Goal: Task Accomplishment & Management: Manage account settings

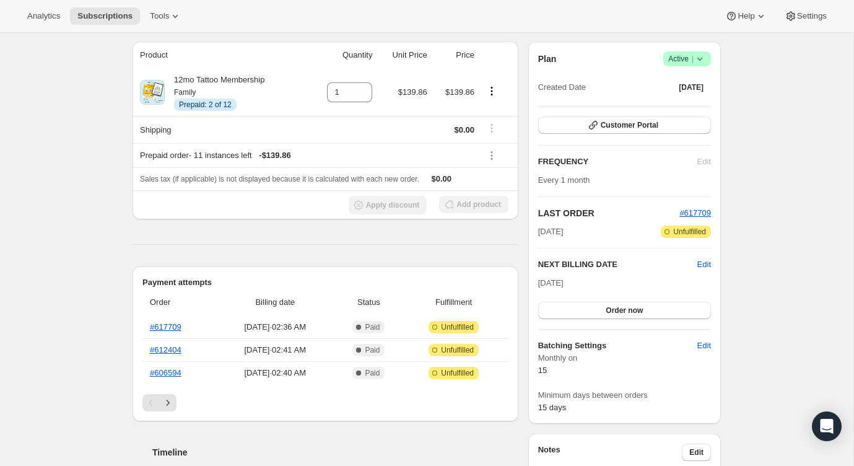
scroll to position [100, 0]
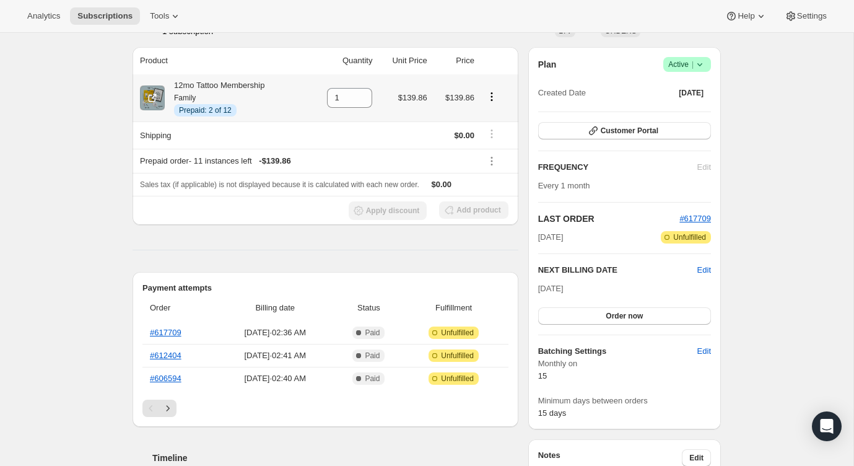
click at [492, 97] on icon "Product actions" at bounding box center [491, 96] width 2 height 2
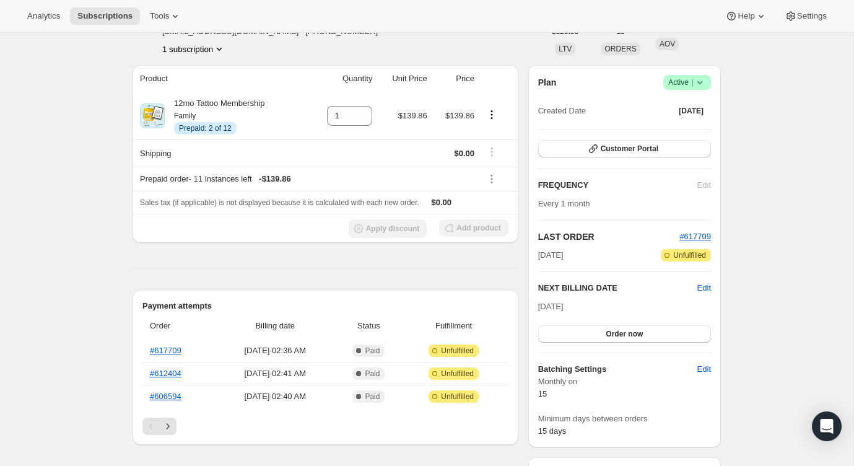
scroll to position [85, 0]
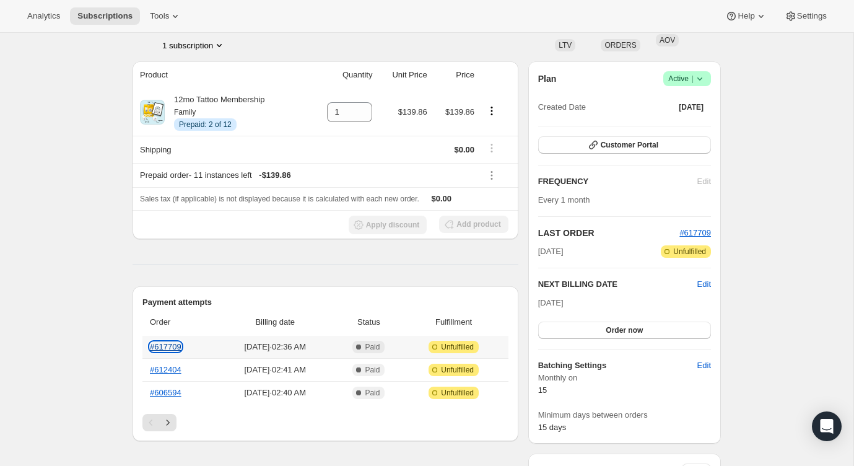
click at [172, 345] on link "#617709" at bounding box center [166, 346] width 32 height 9
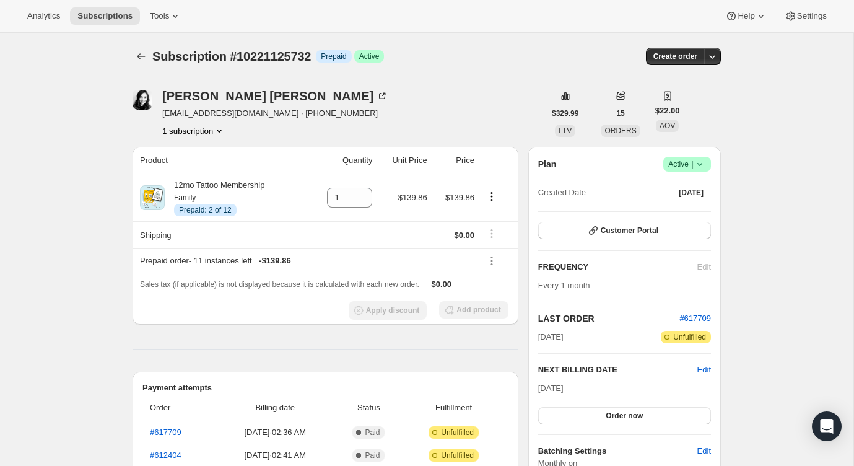
click at [688, 160] on span "Active |" at bounding box center [687, 164] width 38 height 12
click at [675, 208] on span "Cancel subscription" at bounding box center [683, 209] width 70 height 9
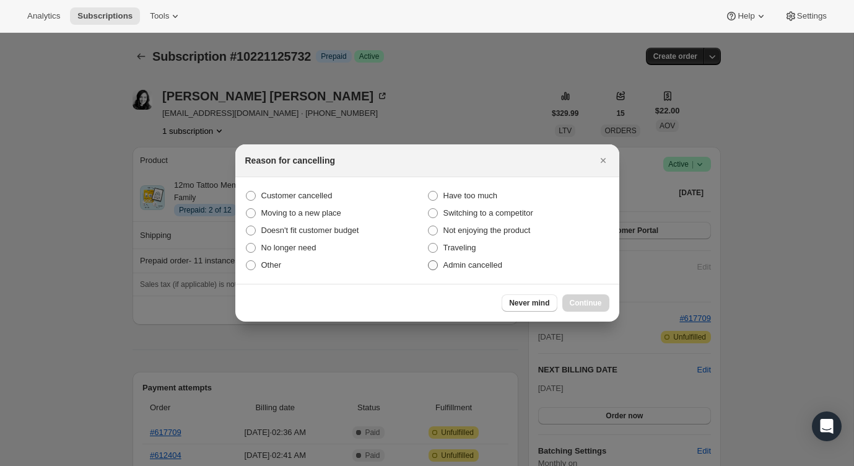
click at [512, 266] on label "Admin cancelled" at bounding box center [518, 264] width 182 height 17
click at [428, 261] on input "Admin cancelled" at bounding box center [428, 260] width 1 height 1
radio input "true"
click at [576, 298] on span "Continue" at bounding box center [586, 303] width 32 height 10
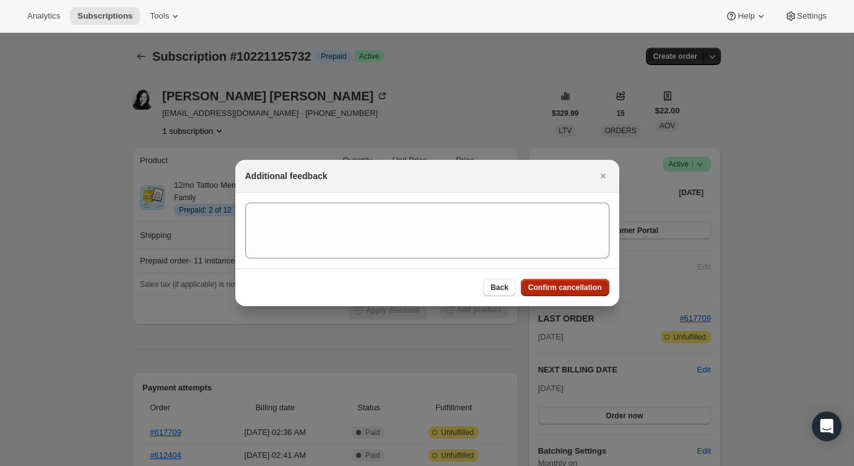
click at [575, 285] on span "Confirm cancellation" at bounding box center [565, 287] width 74 height 10
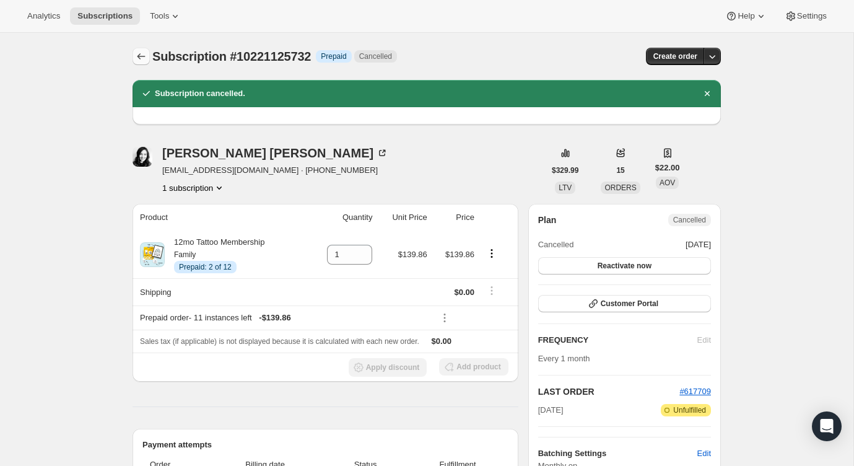
click at [137, 51] on icon "Subscriptions" at bounding box center [141, 56] width 12 height 12
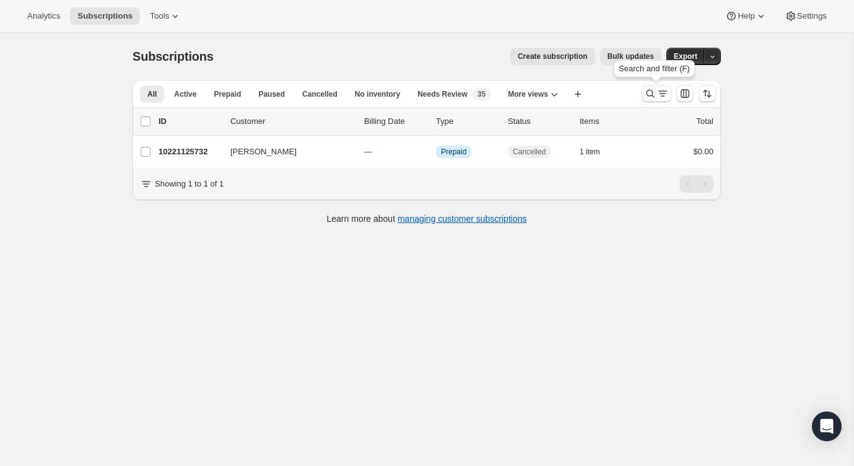
click at [648, 93] on icon "Search and filter results" at bounding box center [650, 93] width 12 height 12
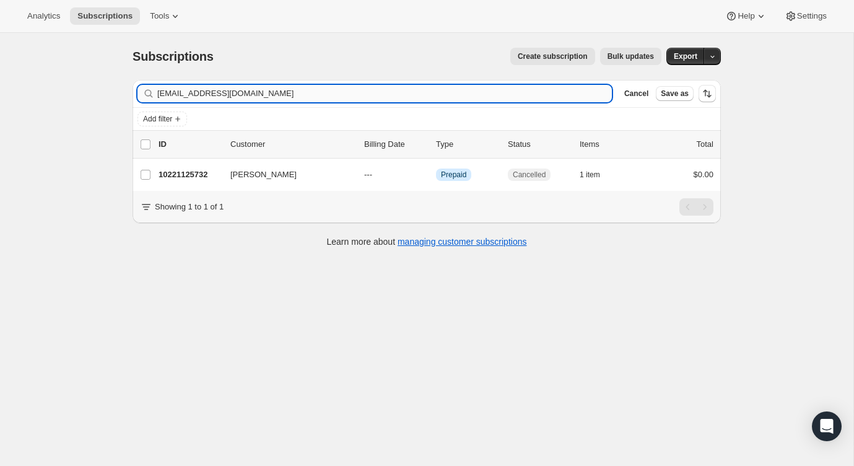
click at [536, 95] on input "[EMAIL_ADDRESS][DOMAIN_NAME]" at bounding box center [384, 93] width 454 height 17
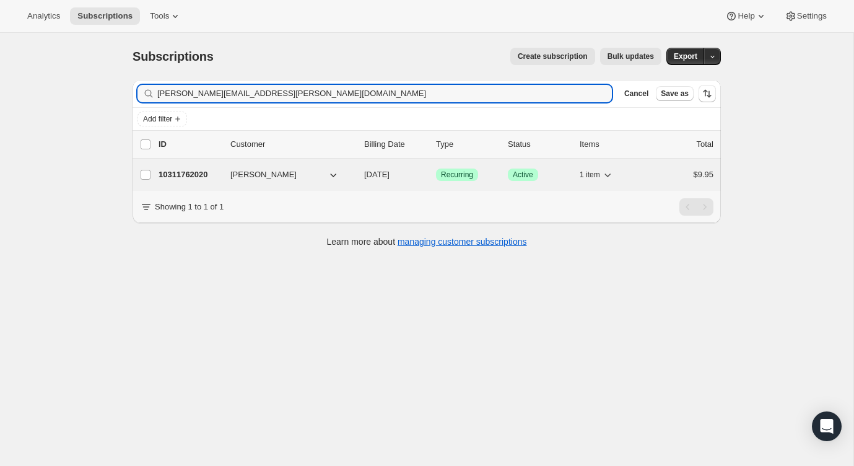
type input "[PERSON_NAME][EMAIL_ADDRESS][PERSON_NAME][DOMAIN_NAME]"
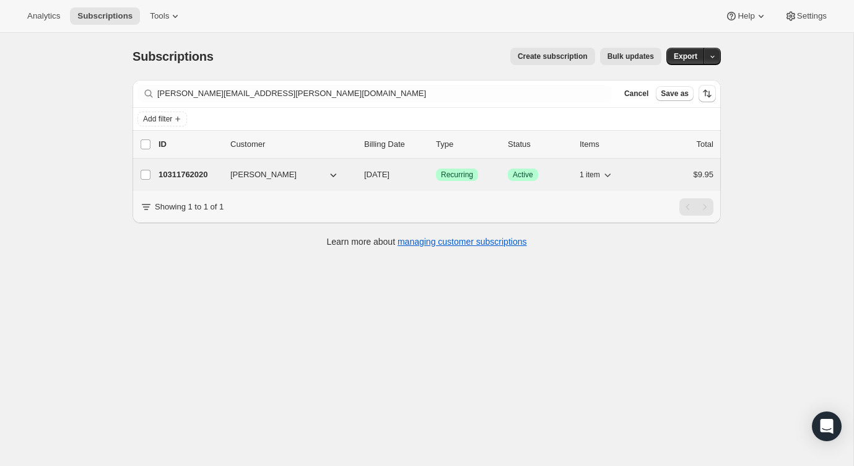
click at [669, 182] on div "10311762020 [PERSON_NAME] [DATE] Success Recurring Success Active 1 item $9.95" at bounding box center [436, 174] width 555 height 17
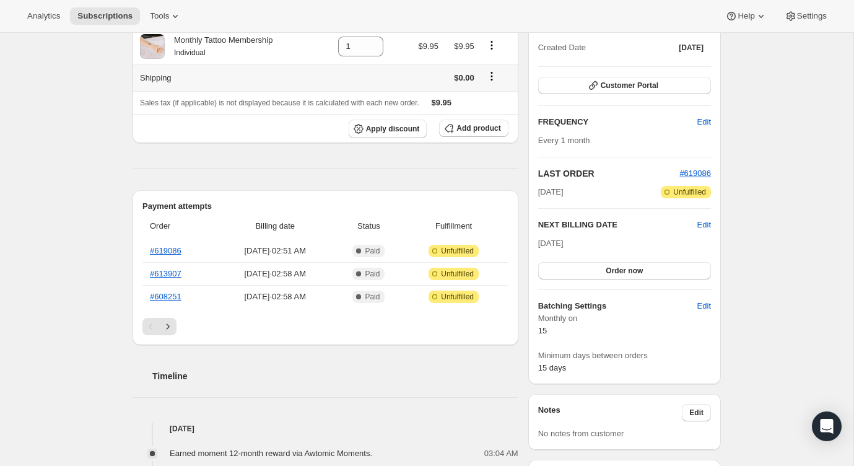
scroll to position [148, 0]
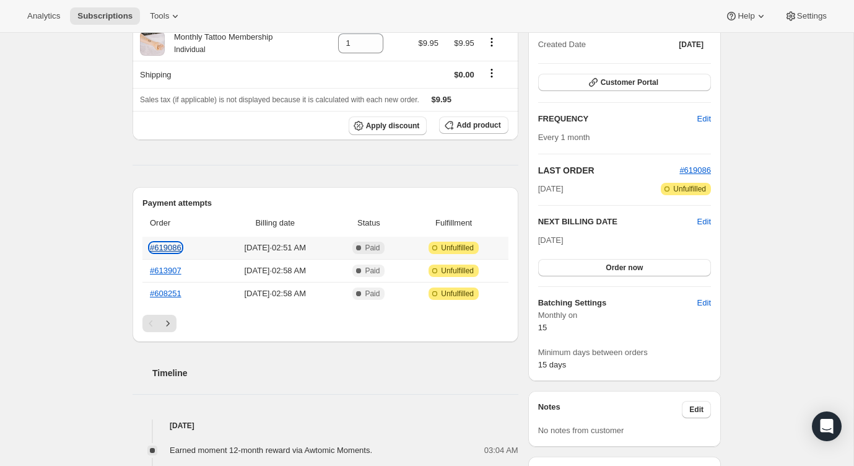
click at [170, 243] on link "#619086" at bounding box center [166, 247] width 32 height 9
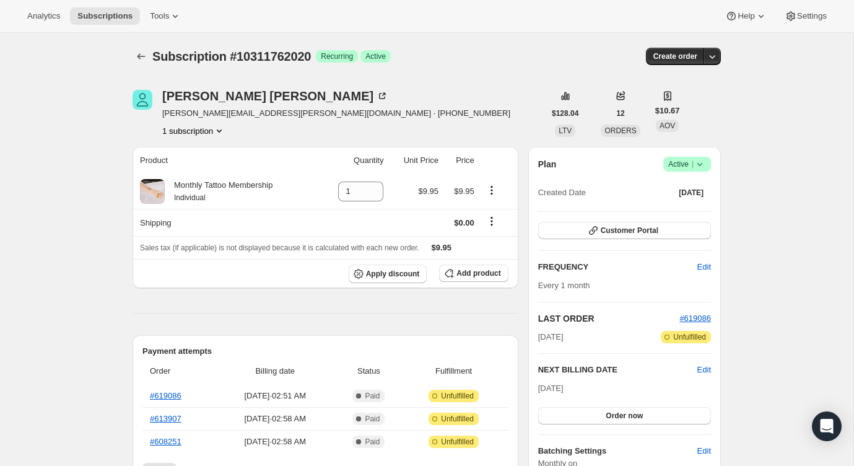
click at [681, 167] on span "Active |" at bounding box center [687, 164] width 38 height 12
click at [677, 211] on span "Cancel subscription" at bounding box center [683, 209] width 70 height 9
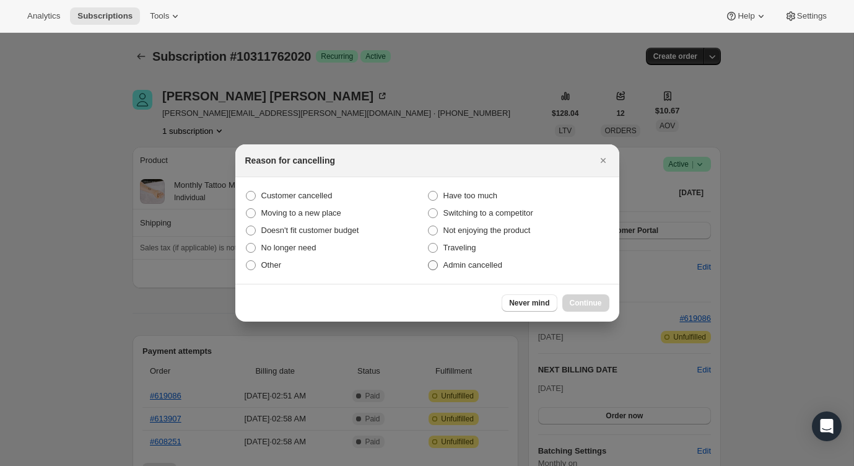
click at [490, 271] on label "Admin cancelled" at bounding box center [518, 264] width 182 height 17
click at [428, 261] on input "Admin cancelled" at bounding box center [428, 260] width 1 height 1
radio input "true"
click at [566, 295] on button "Continue" at bounding box center [585, 302] width 47 height 17
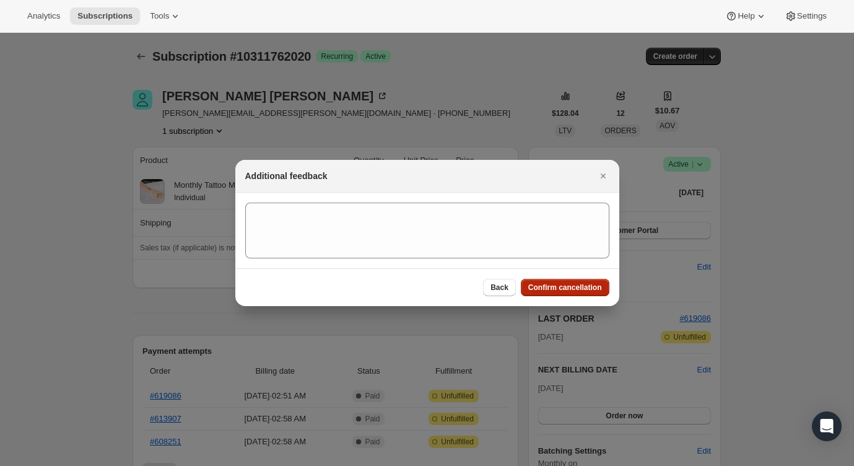
click at [566, 290] on span "Confirm cancellation" at bounding box center [565, 287] width 74 height 10
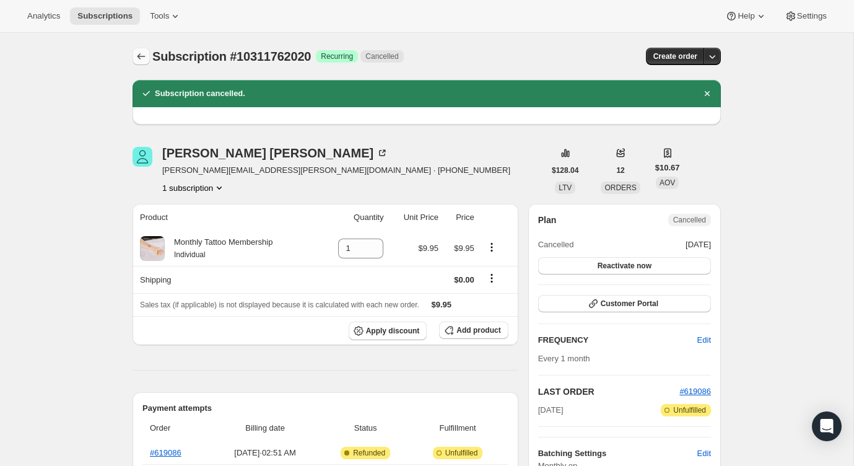
click at [139, 56] on icon "Subscriptions" at bounding box center [141, 56] width 12 height 12
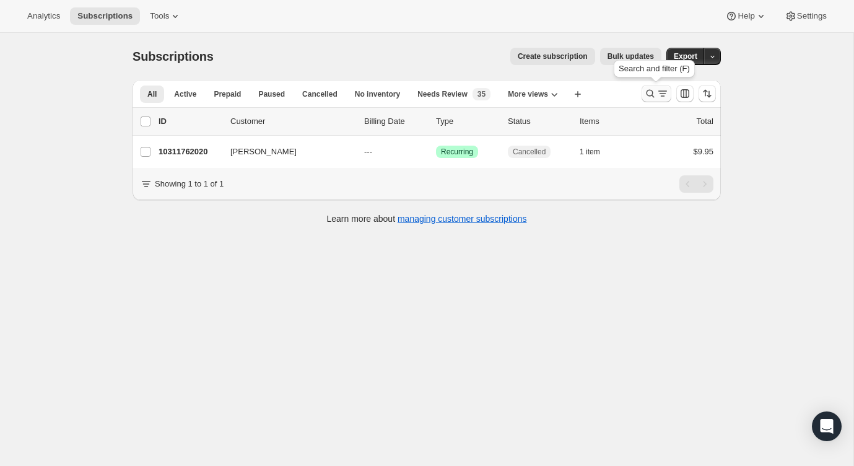
click at [651, 95] on icon "Search and filter results" at bounding box center [650, 94] width 8 height 8
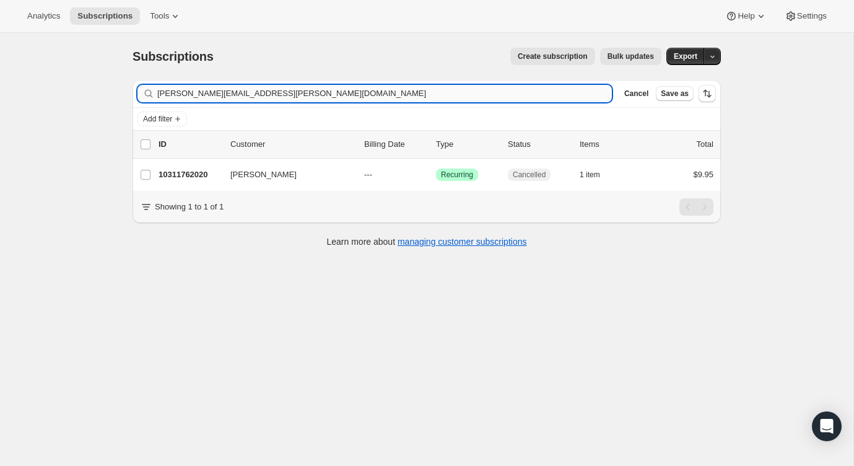
click at [560, 89] on input "[PERSON_NAME][EMAIL_ADDRESS][PERSON_NAME][DOMAIN_NAME]" at bounding box center [384, 93] width 454 height 17
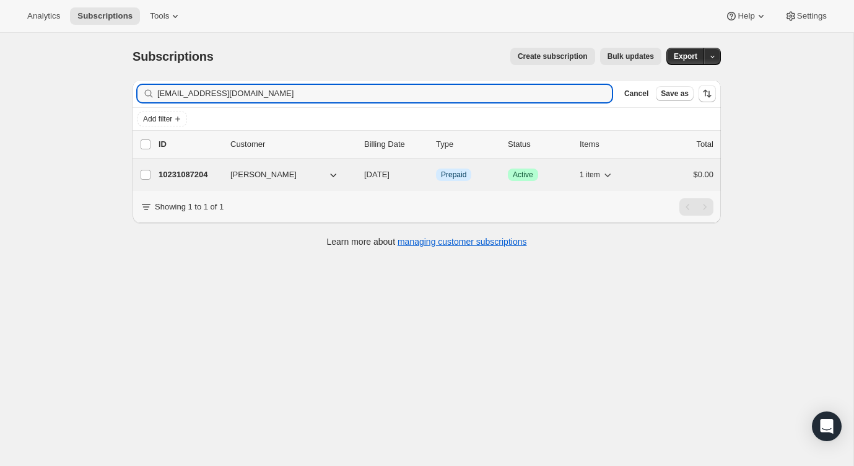
type input "[EMAIL_ADDRESS][DOMAIN_NAME]"
click at [677, 168] on div "$0.00" at bounding box center [682, 174] width 62 height 12
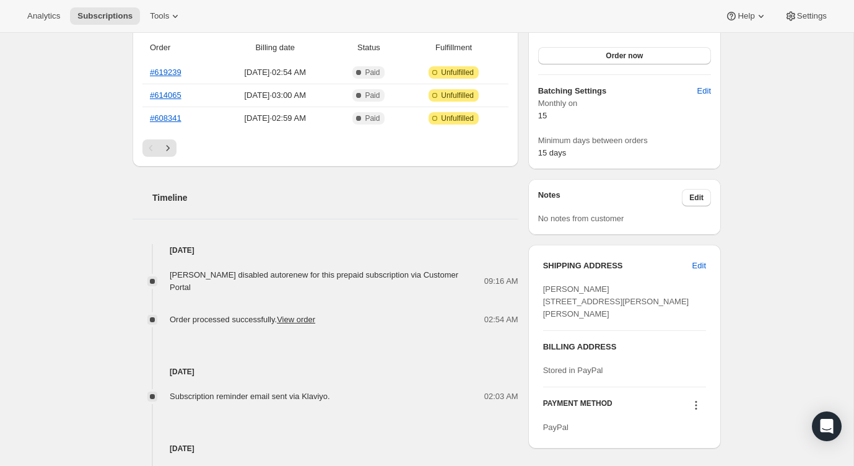
scroll to position [189, 0]
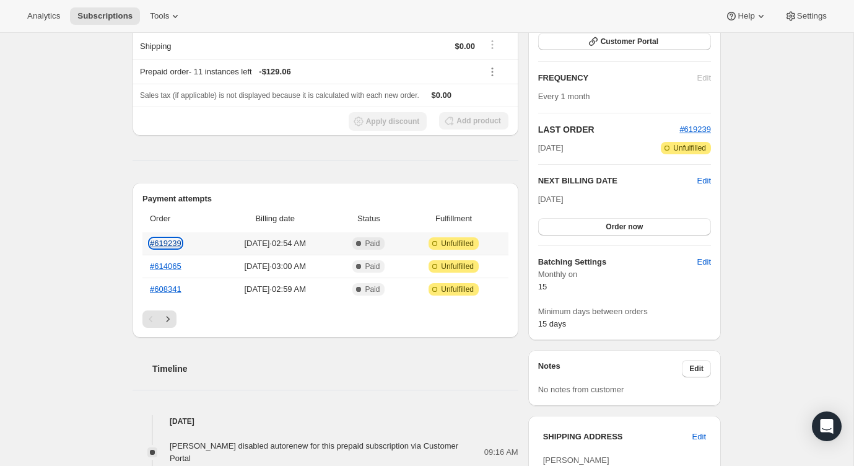
click at [165, 240] on link "#619239" at bounding box center [166, 242] width 32 height 9
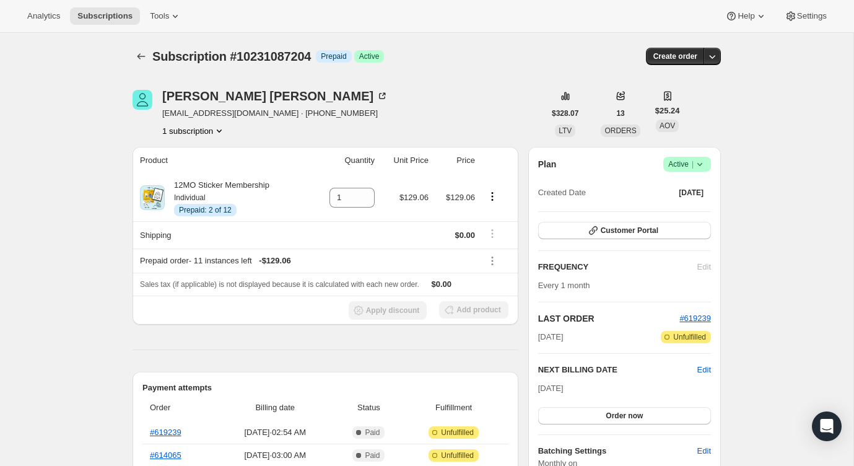
click at [683, 159] on span "Active |" at bounding box center [687, 164] width 38 height 12
click at [658, 199] on button "Cancel subscription" at bounding box center [683, 209] width 77 height 20
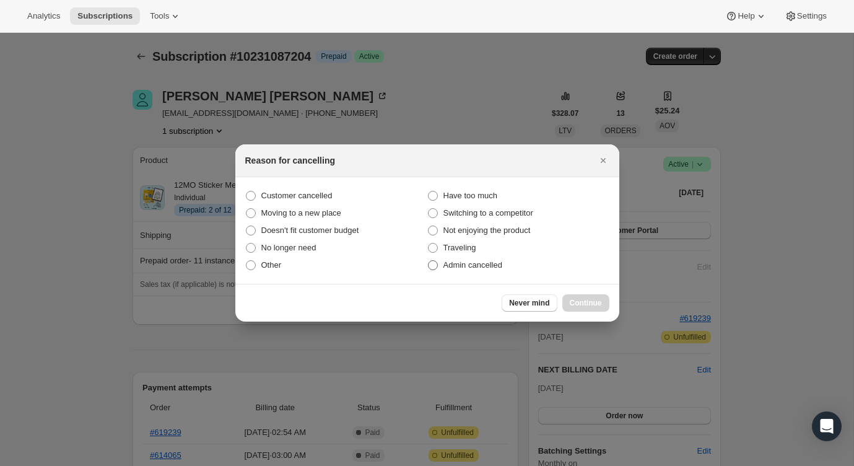
click at [513, 270] on label "Admin cancelled" at bounding box center [518, 264] width 182 height 17
click at [428, 261] on input "Admin cancelled" at bounding box center [428, 260] width 1 height 1
radio input "true"
click at [562, 291] on div "Never mind Continue" at bounding box center [427, 303] width 384 height 38
click at [573, 298] on span "Continue" at bounding box center [586, 303] width 32 height 10
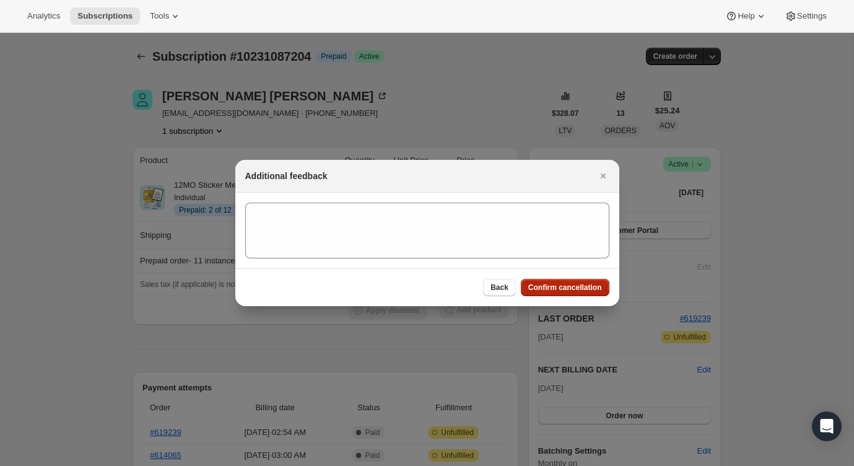
click at [571, 287] on span "Confirm cancellation" at bounding box center [565, 287] width 74 height 10
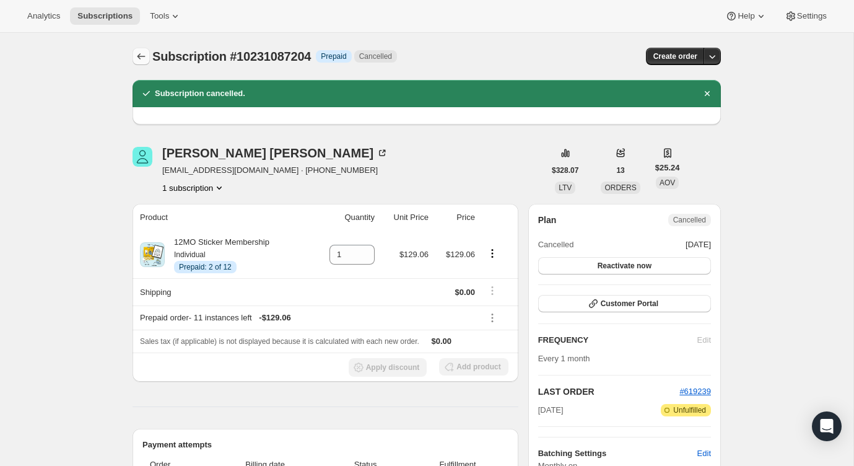
click at [142, 58] on icon "Subscriptions" at bounding box center [141, 56] width 12 height 12
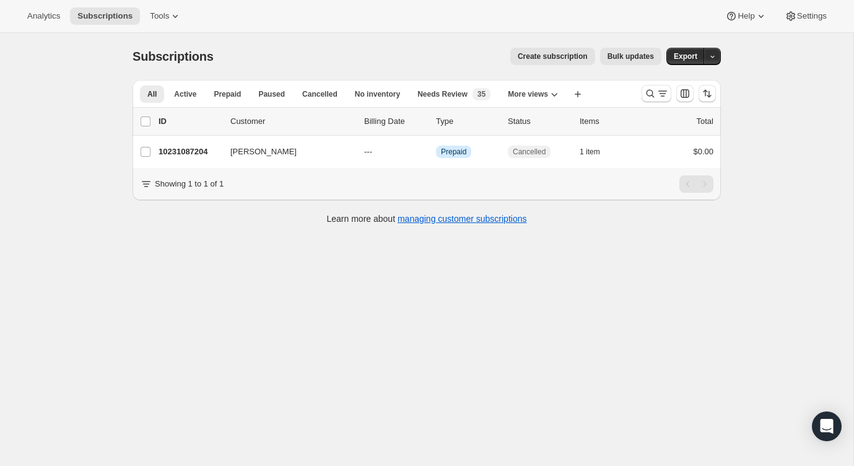
click at [656, 104] on div at bounding box center [679, 93] width 84 height 25
click at [653, 102] on button "Search and filter results" at bounding box center [656, 93] width 30 height 17
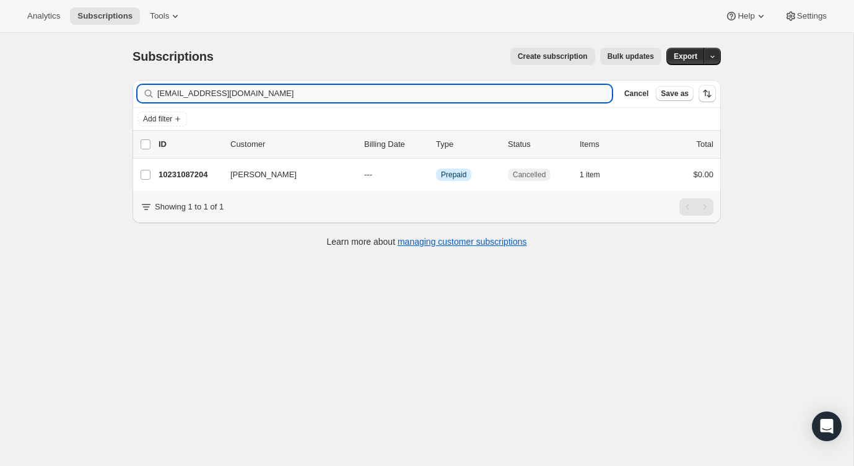
click at [562, 94] on input "[EMAIL_ADDRESS][DOMAIN_NAME]" at bounding box center [384, 93] width 454 height 17
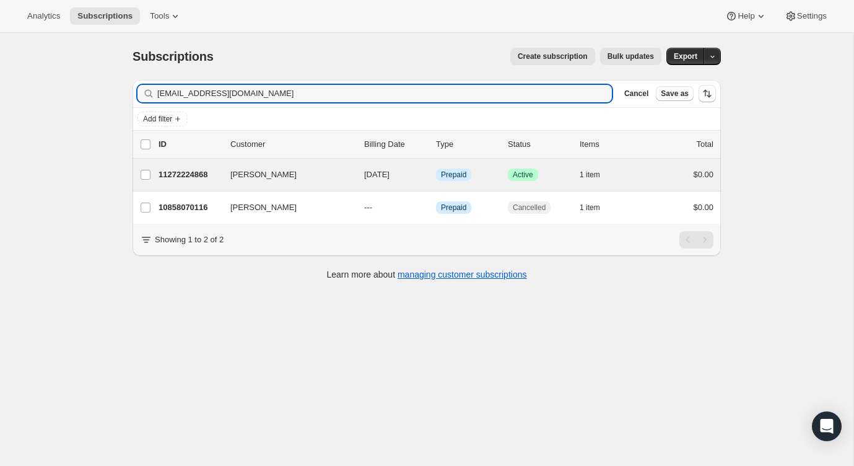
type input "[EMAIL_ADDRESS][DOMAIN_NAME]"
click at [669, 187] on div "[PERSON_NAME] 11272224868 [PERSON_NAME] [DATE] Info Prepaid Success Active 1 it…" at bounding box center [427, 175] width 588 height 32
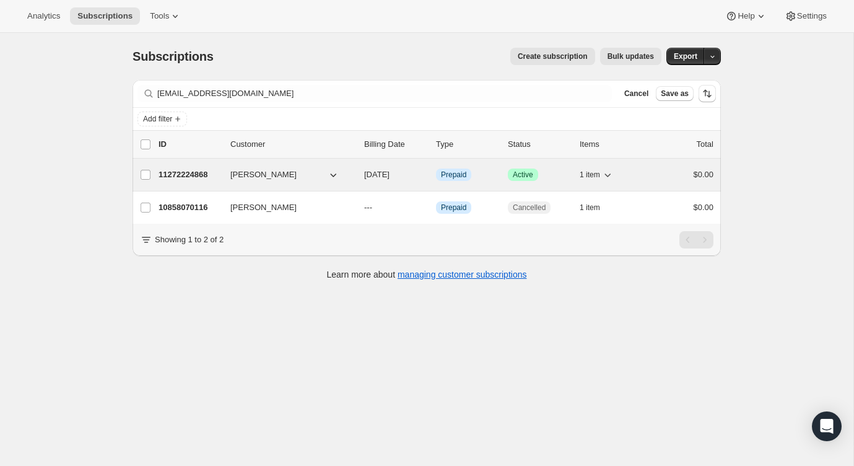
click at [637, 179] on div "1 item" at bounding box center [611, 174] width 62 height 17
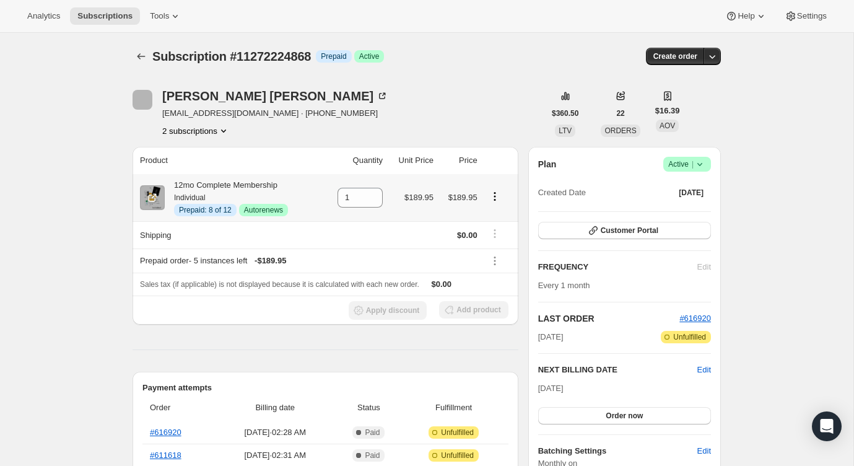
click at [495, 195] on icon "Product actions" at bounding box center [495, 196] width 12 height 12
click at [494, 215] on span "Disable Autorenew" at bounding box center [493, 220] width 67 height 12
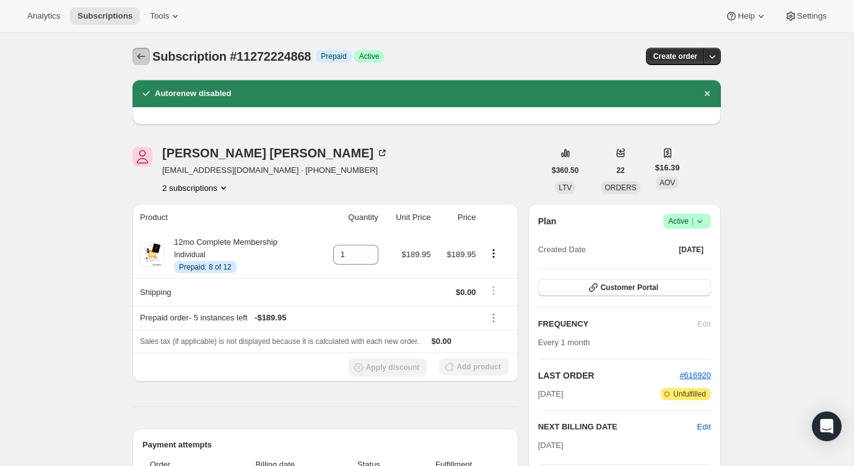
click at [139, 61] on icon "Subscriptions" at bounding box center [141, 56] width 12 height 12
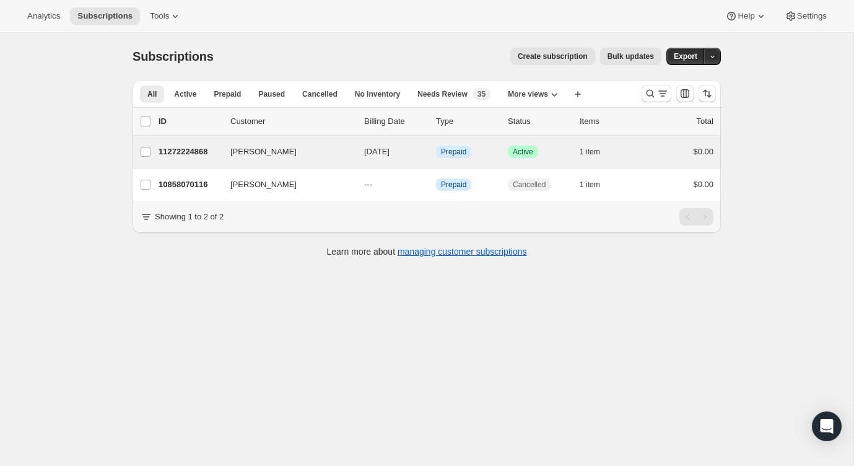
click at [661, 161] on div "[PERSON_NAME] 11272224868 [PERSON_NAME] [DATE] Info Prepaid Success Active 1 it…" at bounding box center [427, 152] width 588 height 32
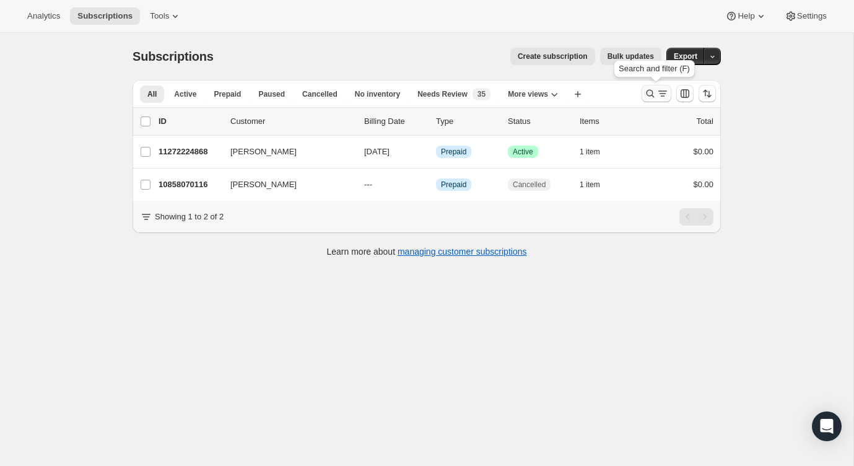
click at [664, 87] on button "Search and filter results" at bounding box center [656, 93] width 30 height 17
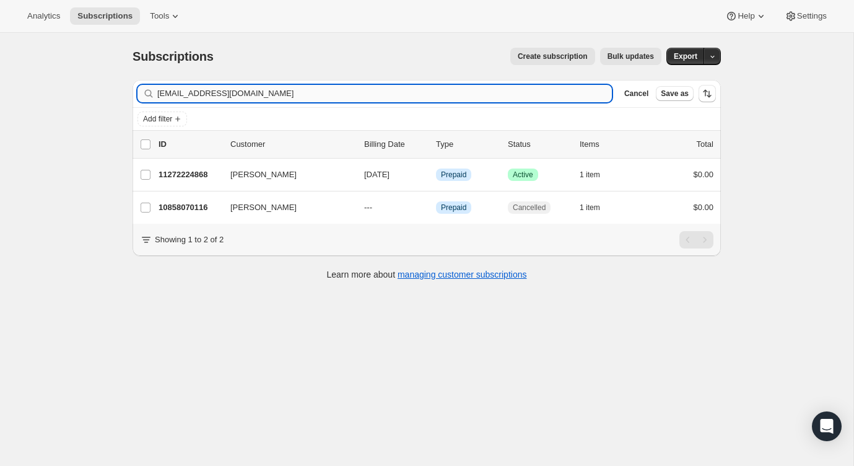
click at [553, 92] on input "[EMAIL_ADDRESS][DOMAIN_NAME]" at bounding box center [384, 93] width 454 height 17
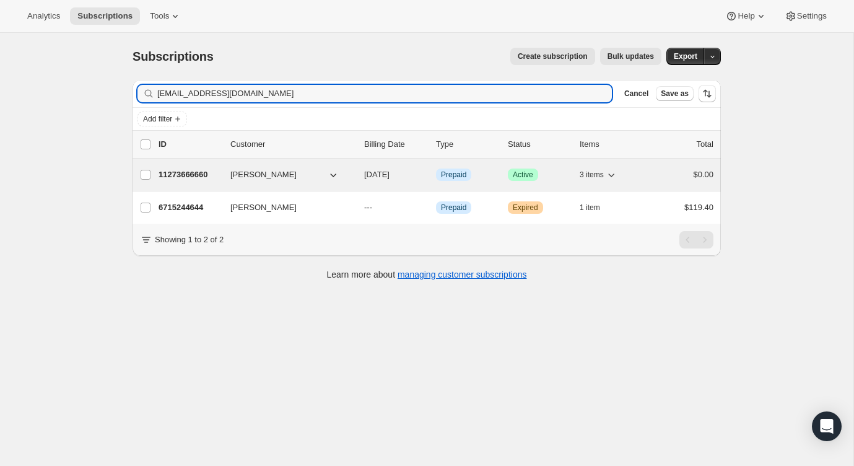
type input "[EMAIL_ADDRESS][DOMAIN_NAME]"
click at [658, 180] on div "$0.00" at bounding box center [682, 174] width 62 height 12
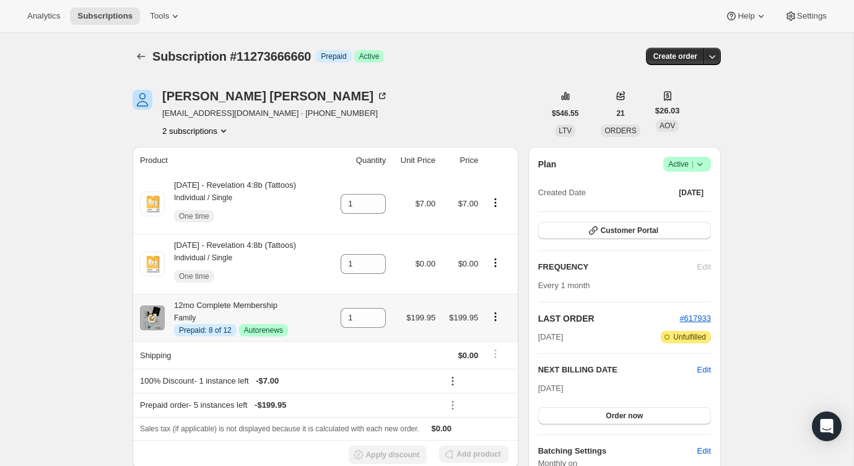
click at [498, 316] on icon "Product actions" at bounding box center [495, 316] width 12 height 12
click at [506, 339] on span "Disable Autorenew" at bounding box center [497, 341] width 67 height 9
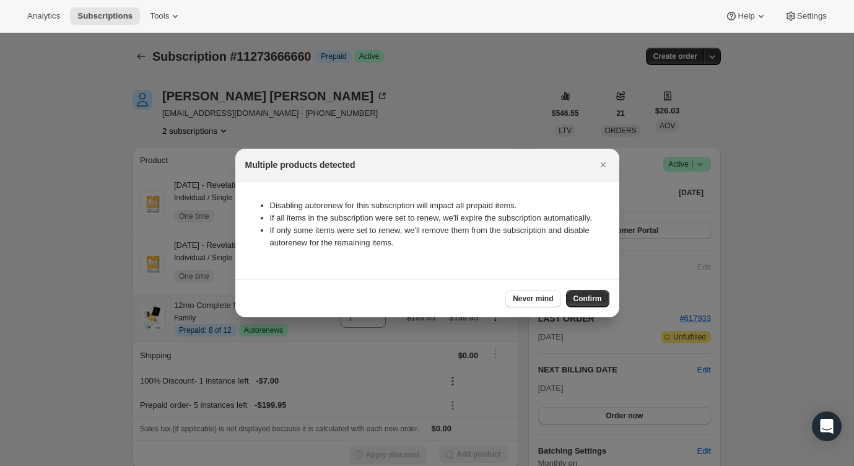
click at [576, 314] on div "Never mind Confirm" at bounding box center [427, 298] width 384 height 38
click at [578, 303] on span "Confirm" at bounding box center [587, 298] width 28 height 10
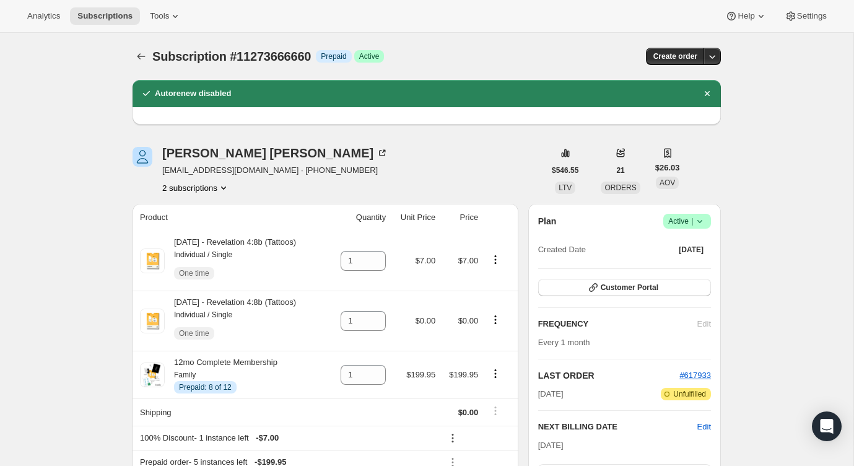
click at [137, 46] on div "Subscription #11273666660. This page is ready Subscription #11273666660 Info Pr…" at bounding box center [427, 56] width 588 height 47
click at [135, 56] on icon "Subscriptions" at bounding box center [141, 56] width 12 height 12
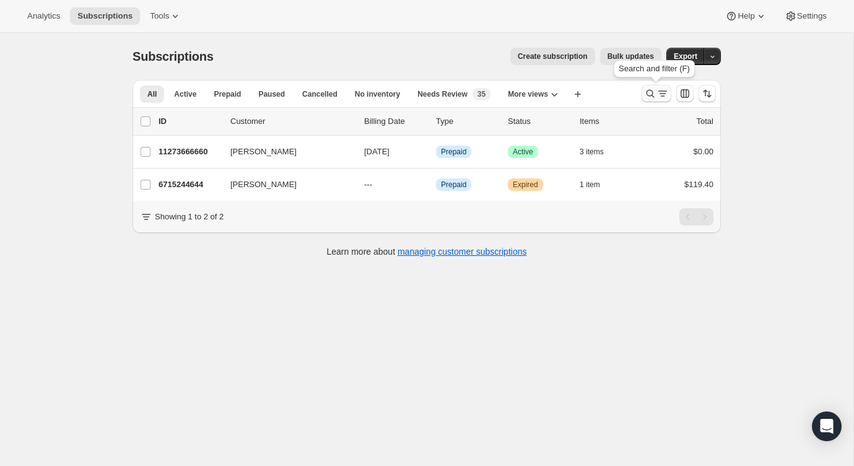
click at [658, 96] on icon "Search and filter results" at bounding box center [662, 93] width 12 height 12
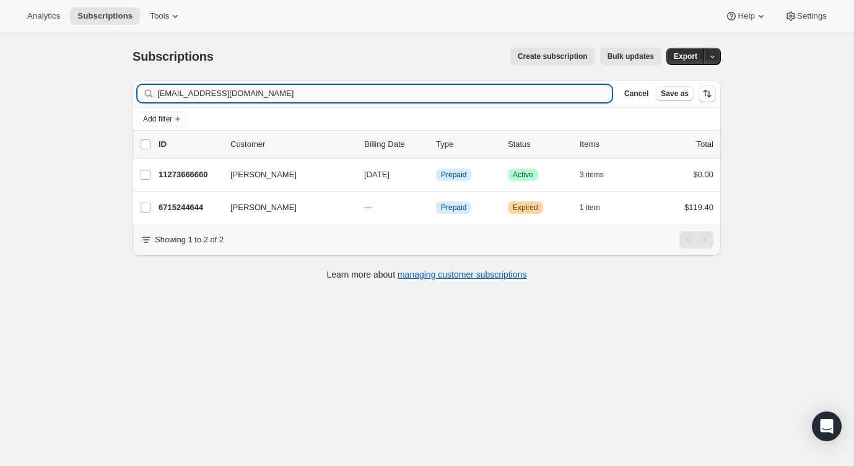
click at [569, 85] on input "[EMAIL_ADDRESS][DOMAIN_NAME]" at bounding box center [384, 93] width 454 height 17
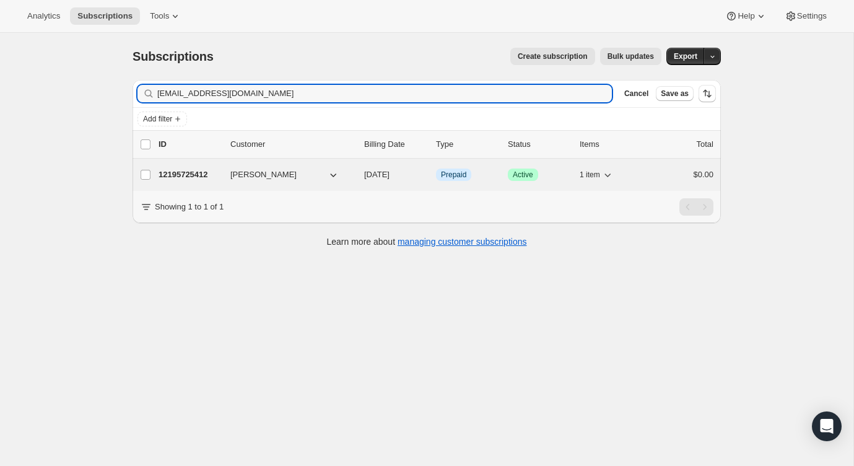
type input "[EMAIL_ADDRESS][DOMAIN_NAME]"
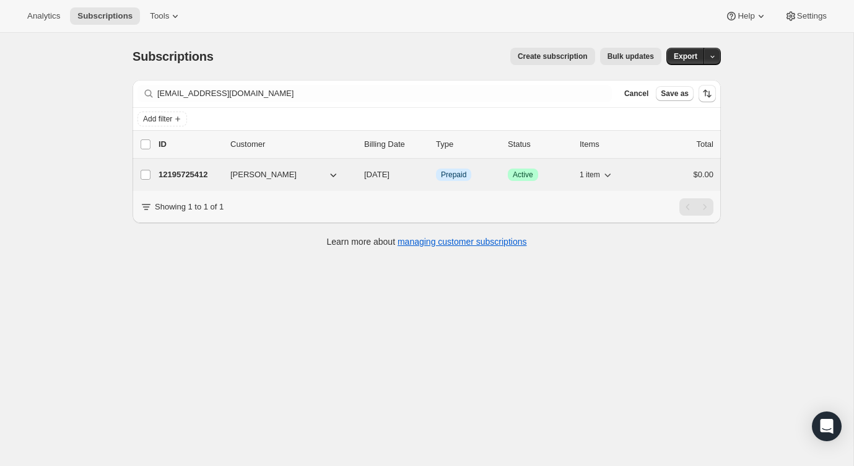
click at [672, 170] on div "$0.00" at bounding box center [682, 174] width 62 height 12
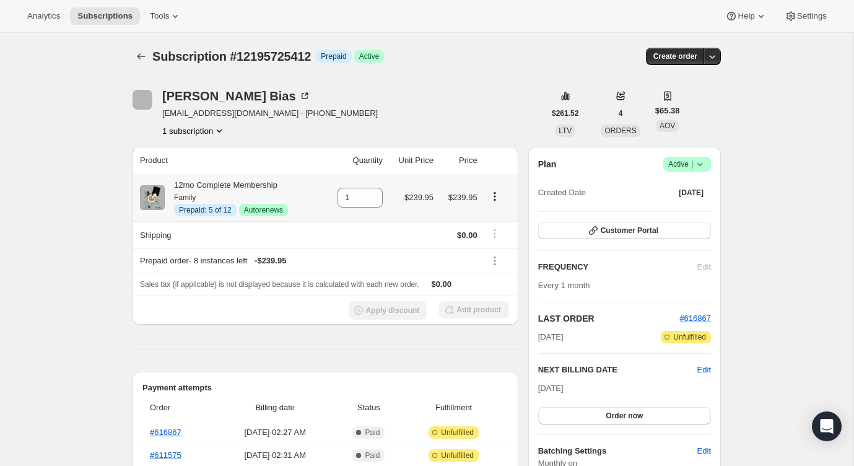
click at [493, 198] on icon "Product actions" at bounding box center [495, 196] width 12 height 12
click at [493, 214] on span "Disable Autorenew" at bounding box center [493, 220] width 67 height 12
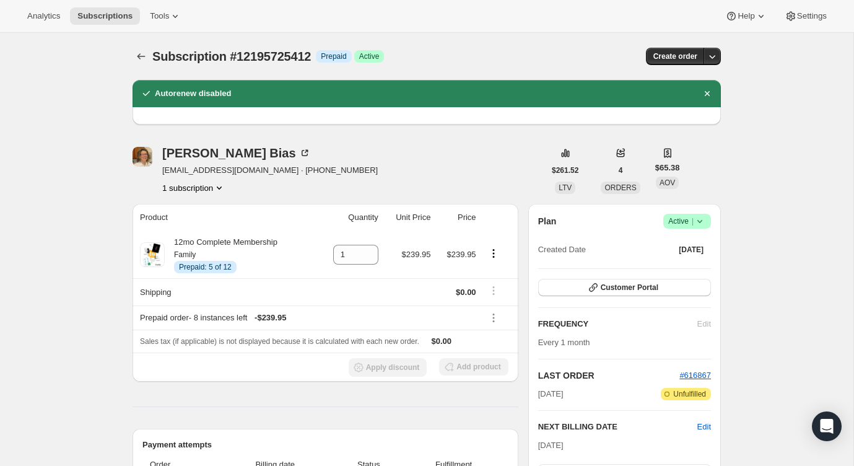
click at [133, 59] on button "Subscriptions" at bounding box center [141, 56] width 17 height 17
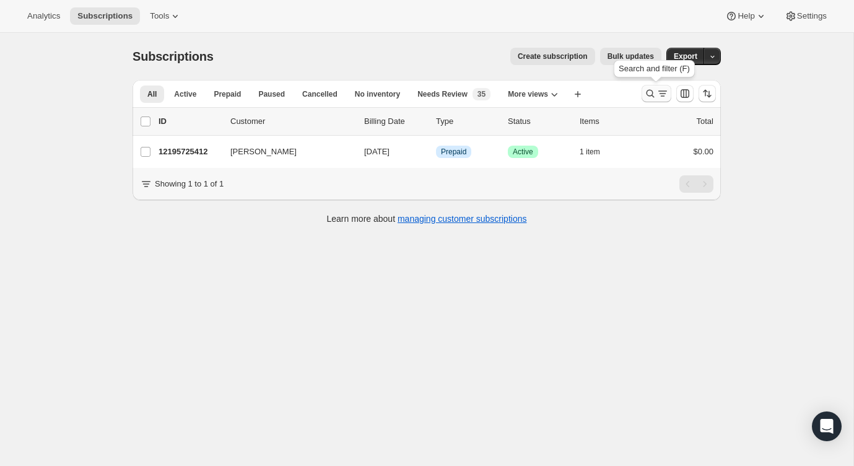
click at [654, 89] on icon "Search and filter results" at bounding box center [650, 93] width 12 height 12
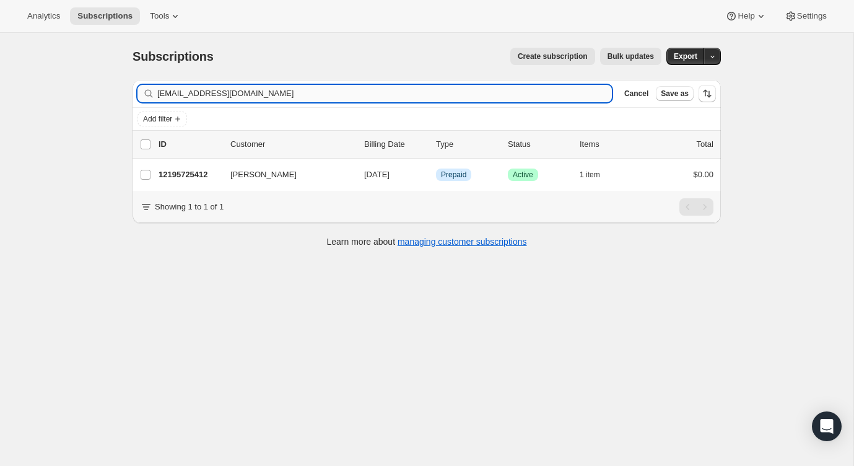
click at [527, 98] on input "[EMAIL_ADDRESS][DOMAIN_NAME]" at bounding box center [384, 93] width 454 height 17
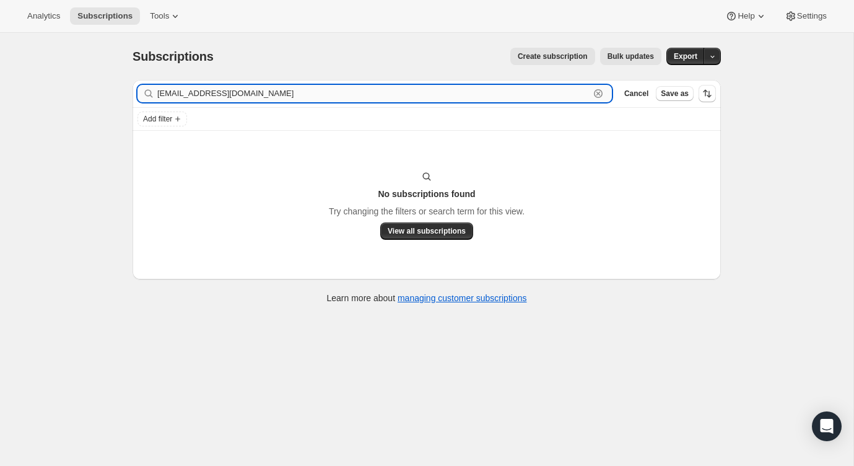
click at [321, 94] on input "[EMAIL_ADDRESS][DOMAIN_NAME]" at bounding box center [373, 93] width 432 height 17
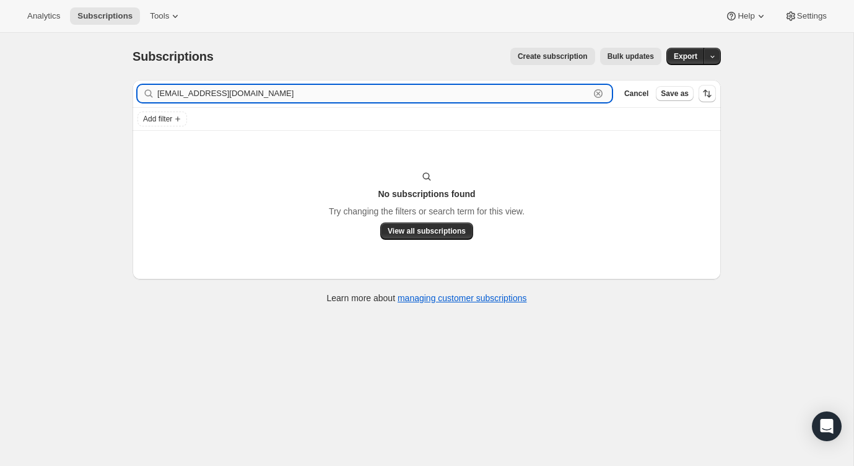
click at [321, 94] on input "[EMAIL_ADDRESS][DOMAIN_NAME]" at bounding box center [373, 93] width 432 height 17
paste input "[PERSON_NAME]"
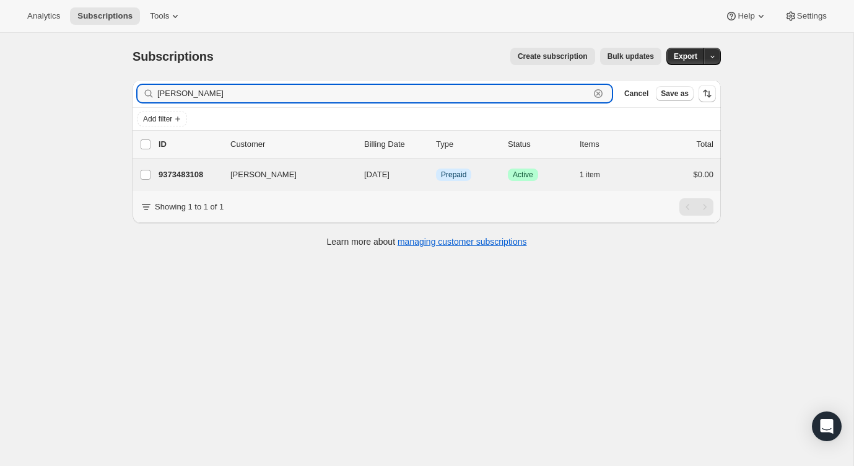
type input "[PERSON_NAME]"
click at [661, 165] on div "[PERSON_NAME] 9373483108 [PERSON_NAME] [DATE] Info Prepaid Success Active 1 ite…" at bounding box center [427, 175] width 588 height 32
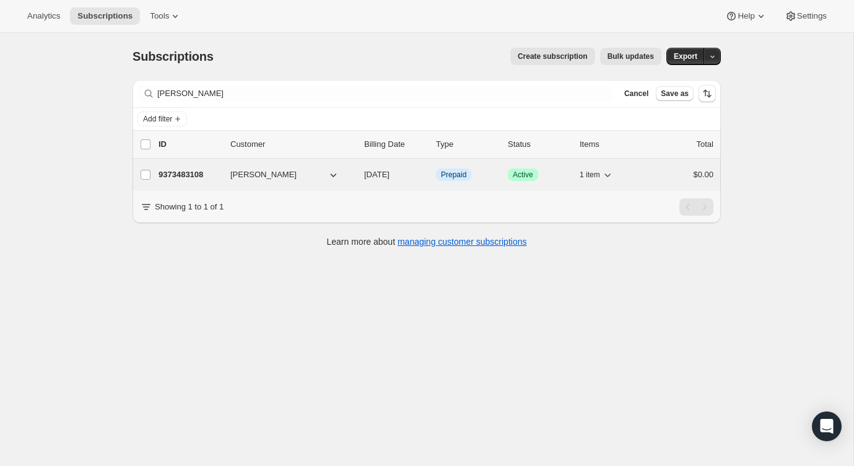
click at [661, 169] on div "$0.00" at bounding box center [682, 174] width 62 height 12
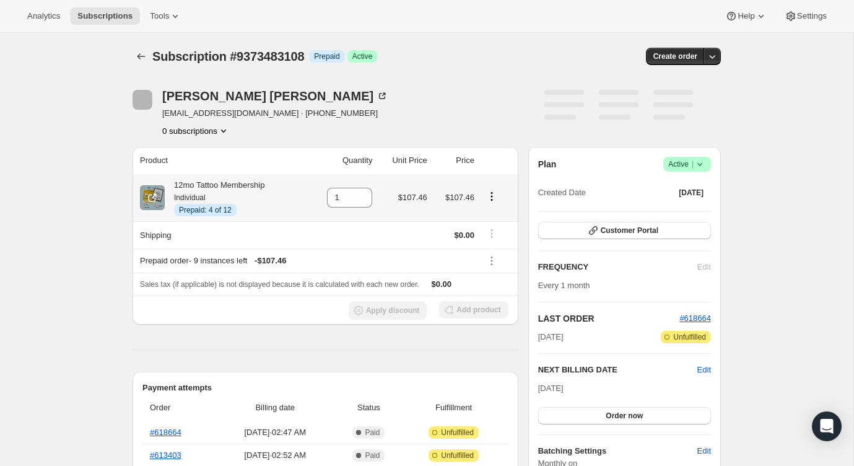
click at [491, 193] on icon "Product actions" at bounding box center [491, 196] width 12 height 12
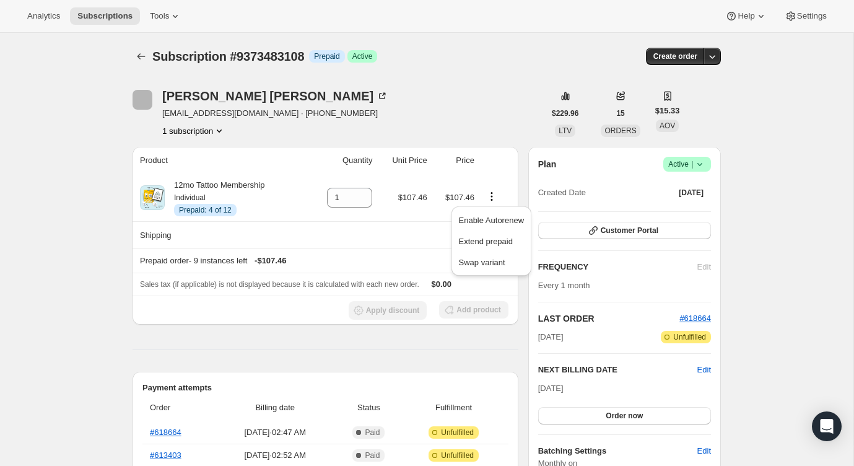
click at [417, 77] on div "Subscription #9373483108. This page is ready Subscription #9373483108 Info Prep…" at bounding box center [427, 56] width 588 height 47
click at [144, 61] on icon "Subscriptions" at bounding box center [141, 56] width 12 height 12
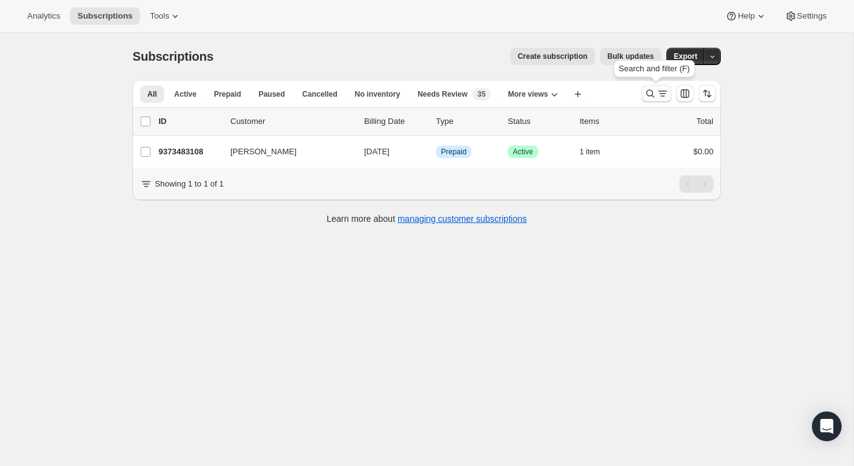
click at [656, 100] on button "Search and filter results" at bounding box center [656, 93] width 30 height 17
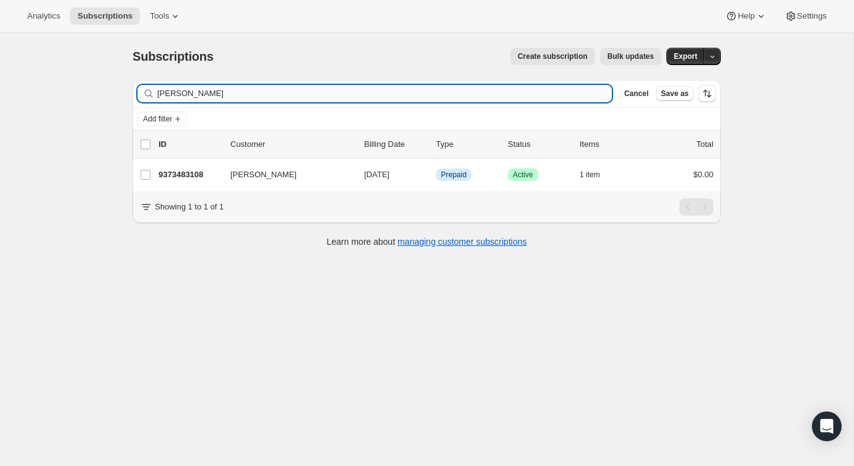
click at [579, 89] on input "[PERSON_NAME]" at bounding box center [384, 93] width 454 height 17
click at [579, 95] on input "[PERSON_NAME]" at bounding box center [384, 93] width 454 height 17
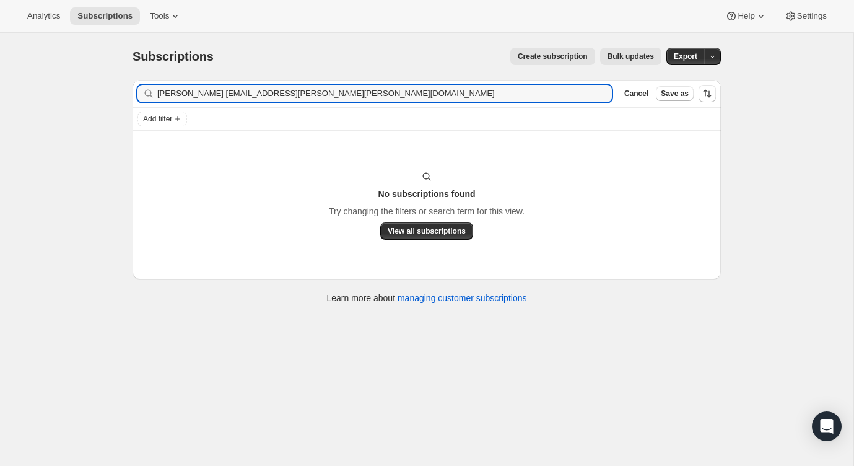
drag, startPoint x: 223, startPoint y: 98, endPoint x: 137, endPoint y: 99, distance: 86.1
click at [137, 99] on div "Filter subscribers [PERSON_NAME] [EMAIL_ADDRESS][PERSON_NAME][PERSON_NAME][DOMA…" at bounding box center [427, 93] width 588 height 27
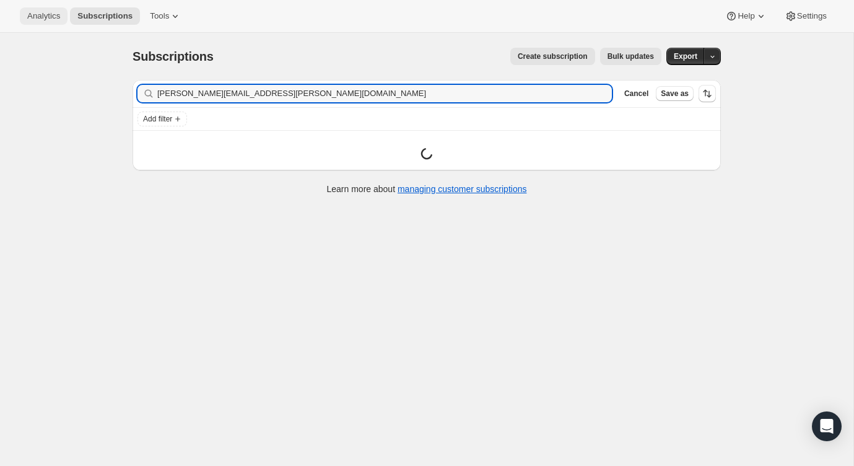
type input "[PERSON_NAME][EMAIL_ADDRESS][PERSON_NAME][DOMAIN_NAME]"
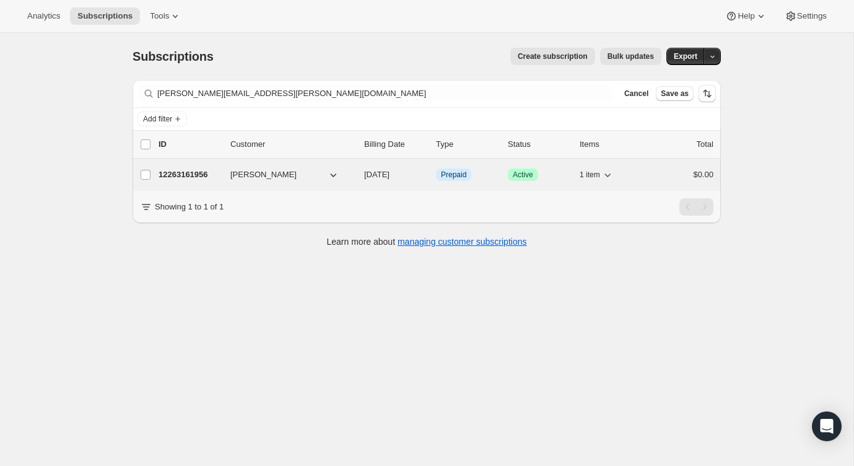
click at [676, 167] on div "12263161956 [PERSON_NAME] [DATE] Info Prepaid Success Active 1 item $0.00" at bounding box center [436, 174] width 555 height 17
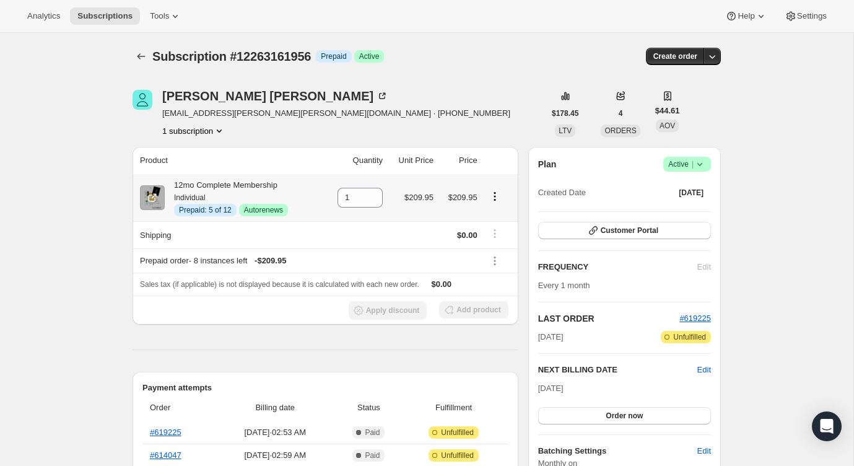
click at [497, 194] on icon "Product actions" at bounding box center [495, 196] width 12 height 12
click at [497, 214] on span "Disable Autorenew" at bounding box center [493, 220] width 67 height 12
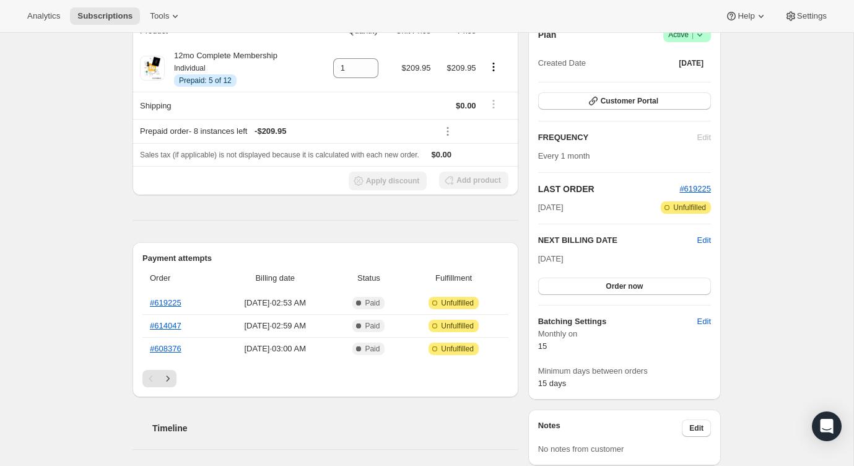
scroll to position [188, 0]
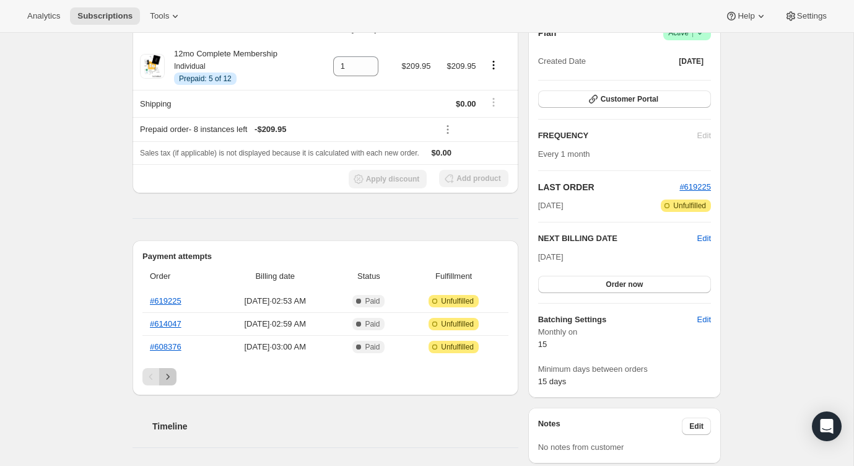
click at [167, 373] on icon "Next" at bounding box center [168, 376] width 12 height 12
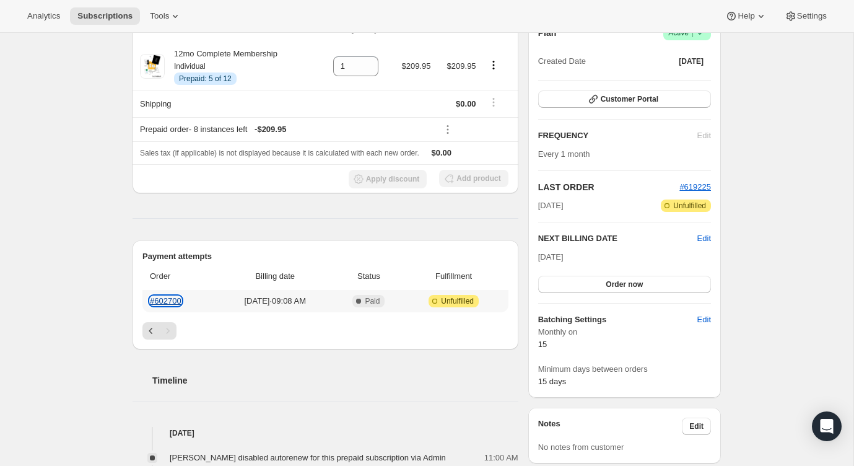
click at [172, 302] on link "#602700" at bounding box center [166, 300] width 32 height 9
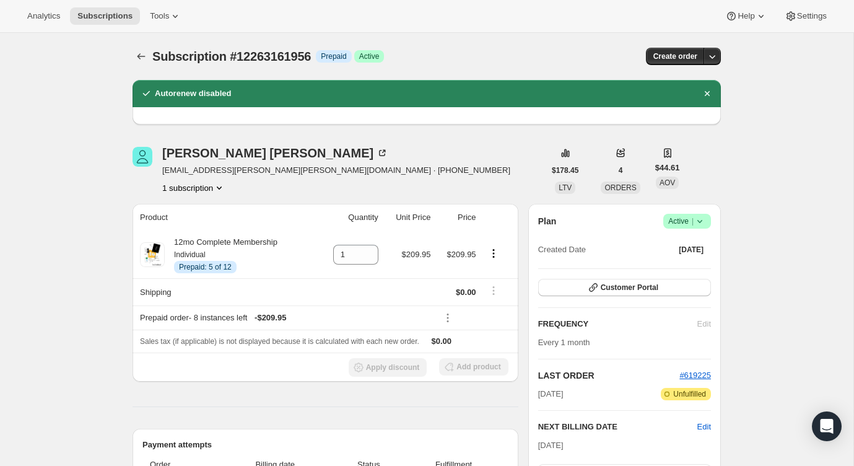
click at [139, 67] on div "Subscription #12263161956. This page is ready Subscription #12263161956 Info Pr…" at bounding box center [427, 56] width 588 height 47
click at [139, 53] on icon "Subscriptions" at bounding box center [141, 56] width 12 height 12
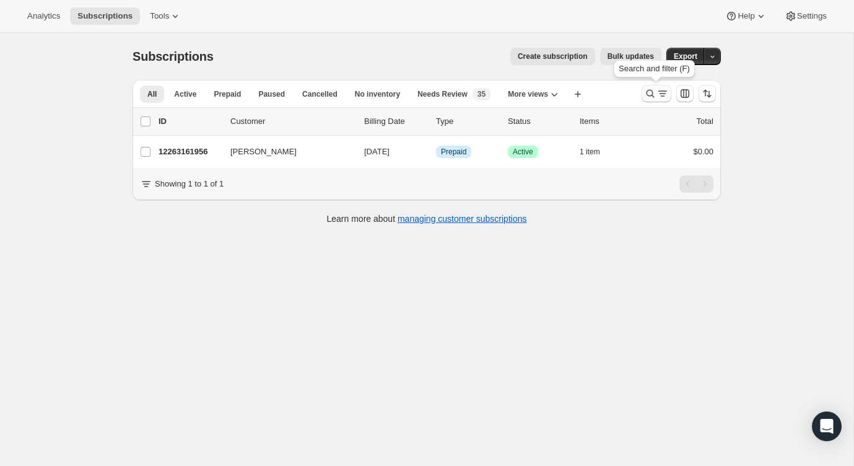
click at [648, 91] on icon "Search and filter results" at bounding box center [650, 93] width 12 height 12
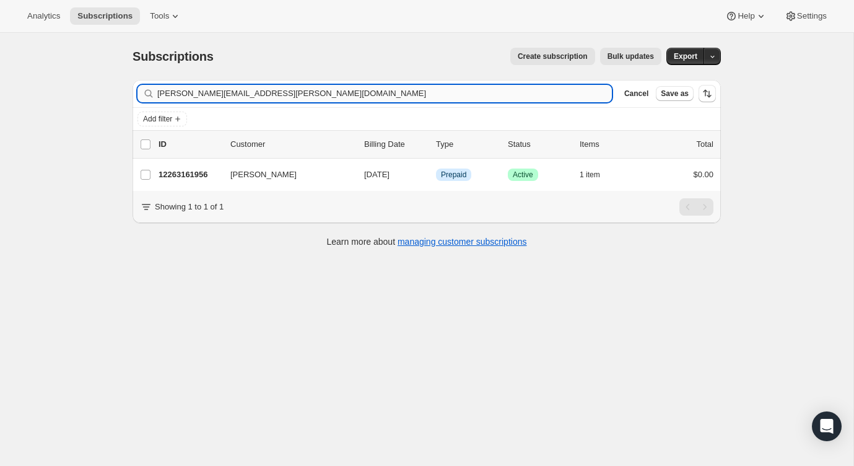
click at [557, 88] on input "[PERSON_NAME][EMAIL_ADDRESS][PERSON_NAME][DOMAIN_NAME]" at bounding box center [384, 93] width 454 height 17
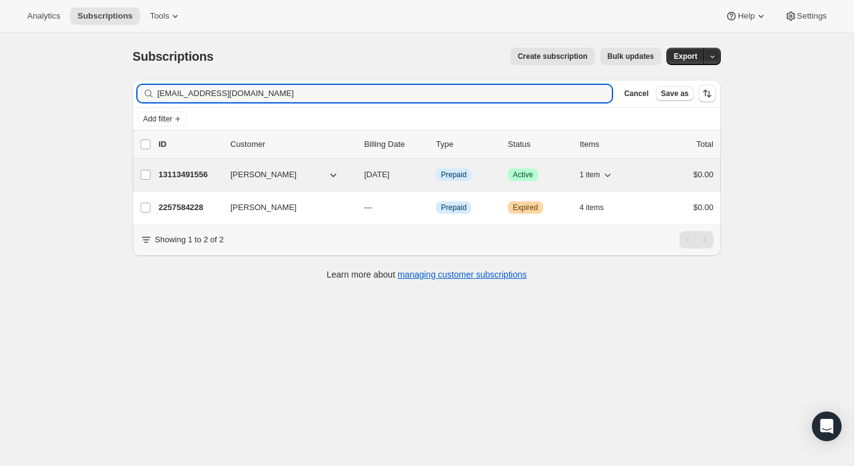
type input "[EMAIL_ADDRESS][DOMAIN_NAME]"
click at [675, 175] on div "$0.00" at bounding box center [682, 174] width 62 height 12
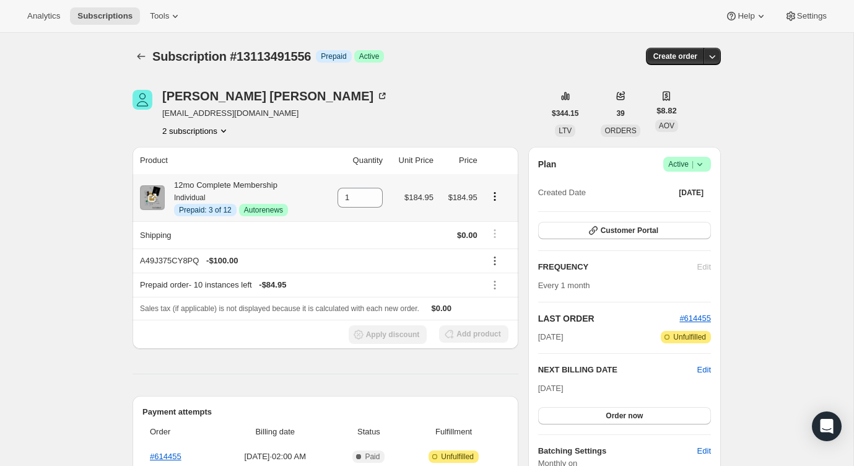
click at [495, 196] on icon "Product actions" at bounding box center [494, 196] width 2 height 2
click at [496, 219] on span "Disable Autorenew" at bounding box center [493, 219] width 67 height 9
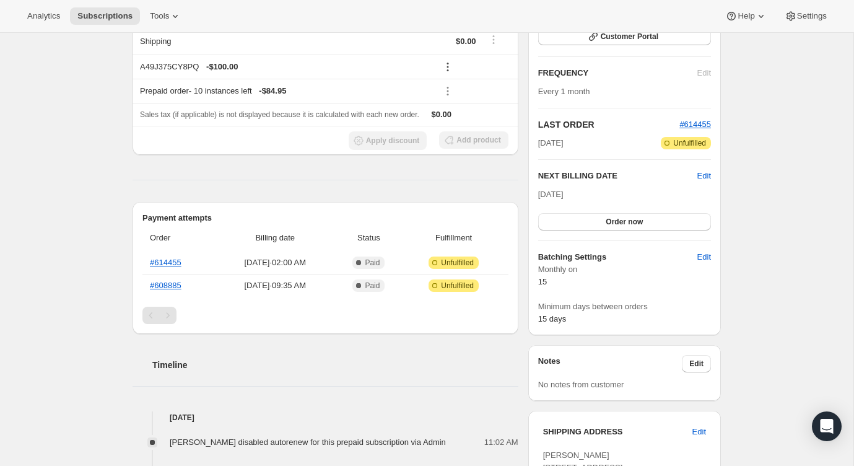
scroll to position [254, 0]
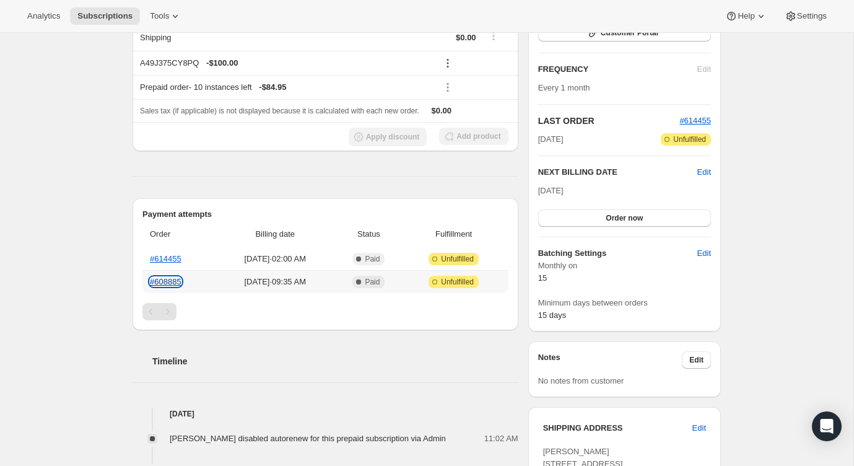
click at [171, 282] on link "#608885" at bounding box center [166, 281] width 32 height 9
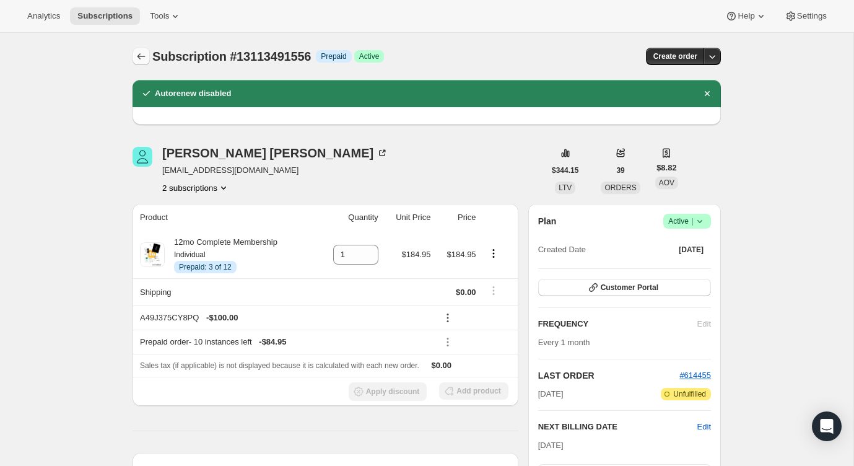
click at [147, 56] on button "Subscriptions" at bounding box center [141, 56] width 17 height 17
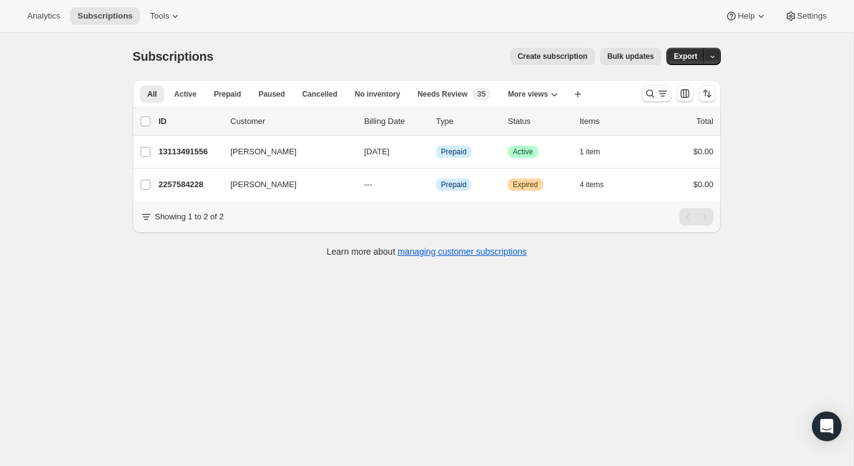
click at [659, 101] on button "Search and filter results" at bounding box center [656, 93] width 30 height 17
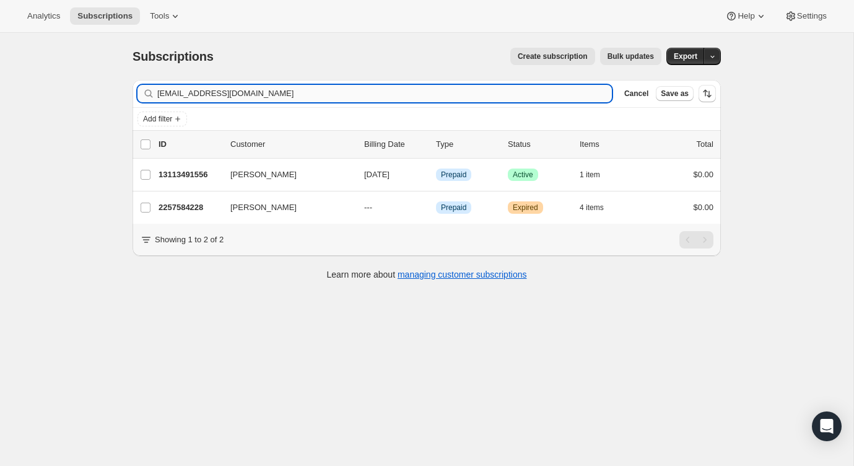
click at [575, 99] on input "[EMAIL_ADDRESS][DOMAIN_NAME]" at bounding box center [384, 93] width 454 height 17
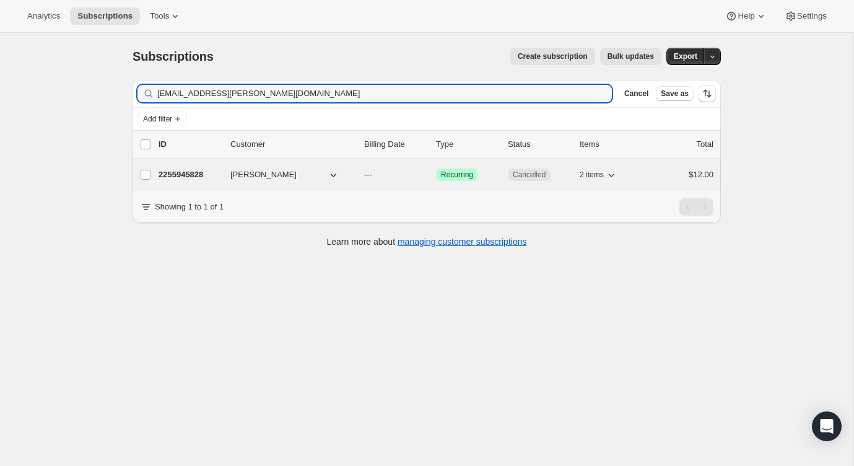
type input "[EMAIL_ADDRESS][PERSON_NAME][DOMAIN_NAME]"
click at [674, 180] on div "2255945828 [PERSON_NAME] --- Success Recurring Cancelled 2 items $12.00" at bounding box center [436, 174] width 555 height 17
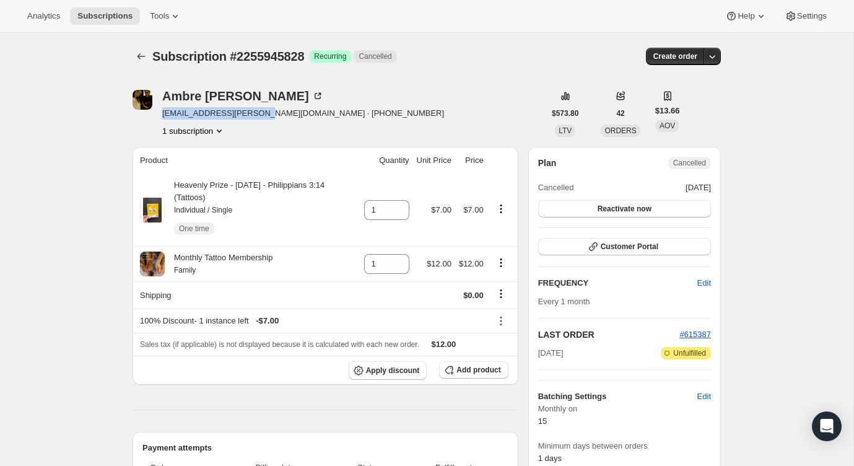
drag, startPoint x: 261, startPoint y: 114, endPoint x: 161, endPoint y: 115, distance: 100.3
click at [161, 115] on div "[PERSON_NAME] [EMAIL_ADDRESS][PERSON_NAME][DOMAIN_NAME] · [PHONE_NUMBER] 1 subs…" at bounding box center [339, 113] width 412 height 47
copy span "[EMAIL_ADDRESS][PERSON_NAME][DOMAIN_NAME]"
click at [144, 49] on button "Subscriptions" at bounding box center [141, 56] width 17 height 17
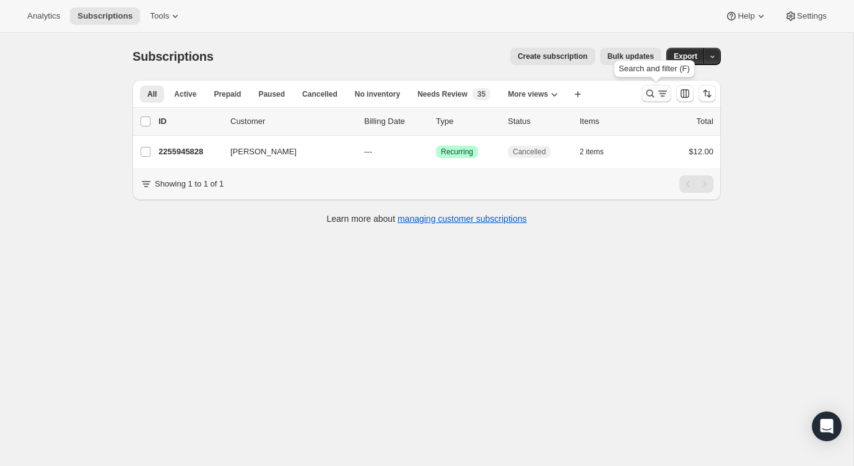
click at [663, 100] on button "Search and filter results" at bounding box center [656, 93] width 30 height 17
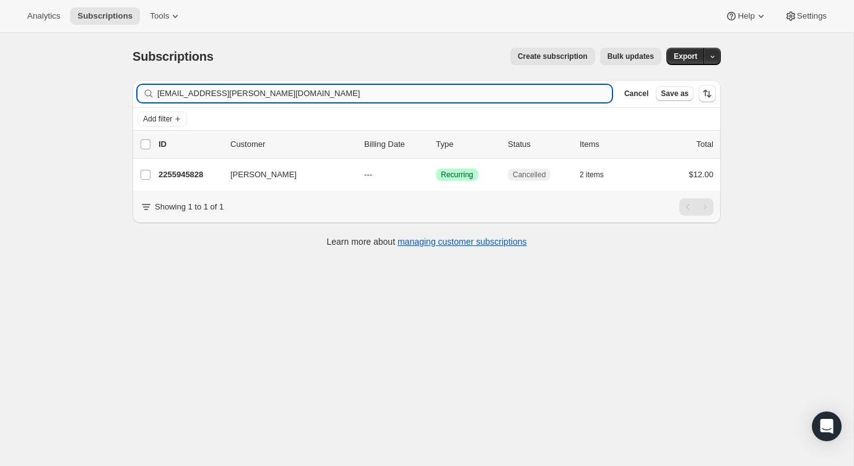
click at [543, 93] on input "[EMAIL_ADDRESS][PERSON_NAME][DOMAIN_NAME]" at bounding box center [384, 93] width 454 height 17
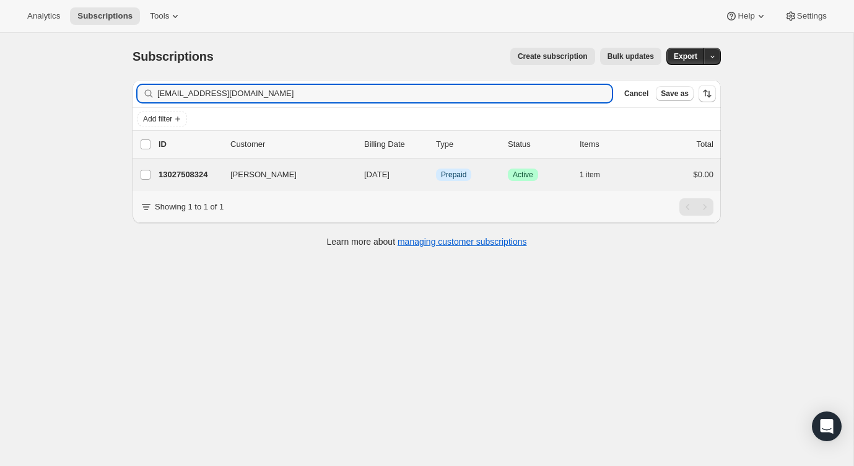
type input "[EMAIL_ADDRESS][DOMAIN_NAME]"
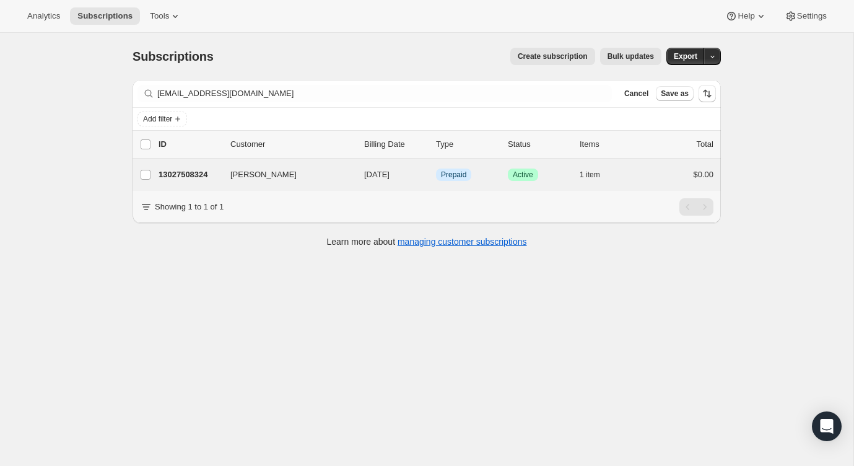
click at [688, 183] on div "[PERSON_NAME] 13027508324 [PERSON_NAME] [DATE] Info Prepaid Success Active 1 it…" at bounding box center [427, 175] width 588 height 32
click at [677, 178] on div "$0.00" at bounding box center [682, 174] width 62 height 12
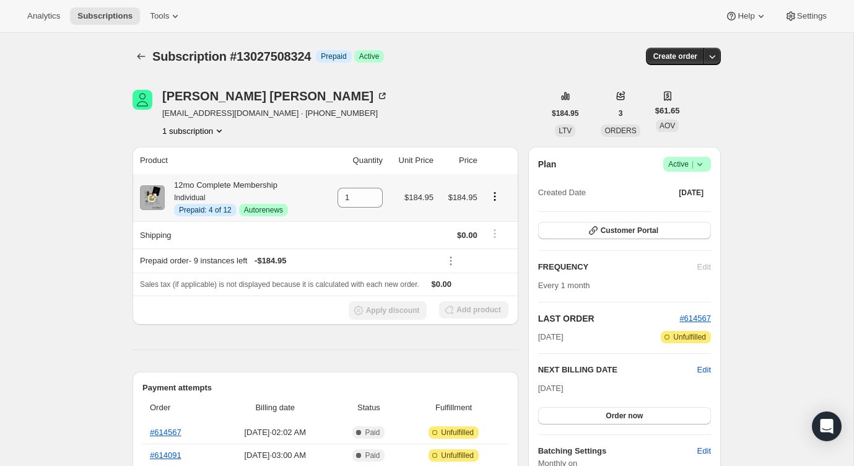
click at [495, 194] on icon "Product actions" at bounding box center [495, 196] width 12 height 12
click at [497, 217] on span "Disable Autorenew" at bounding box center [493, 219] width 67 height 9
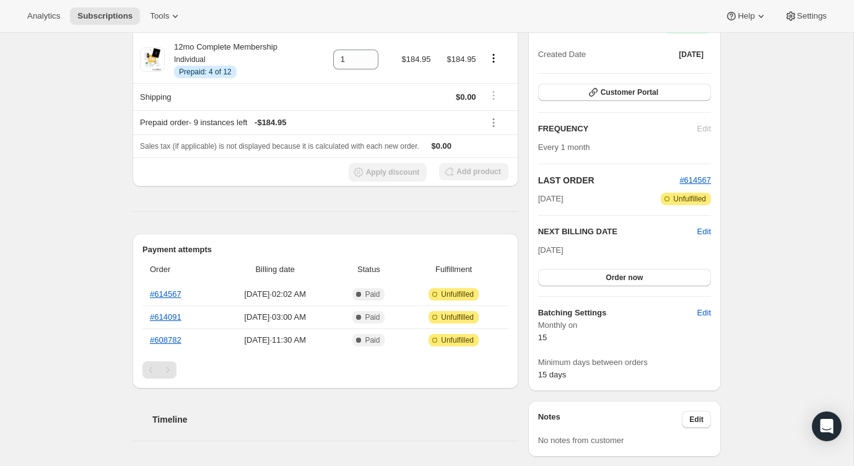
scroll to position [199, 0]
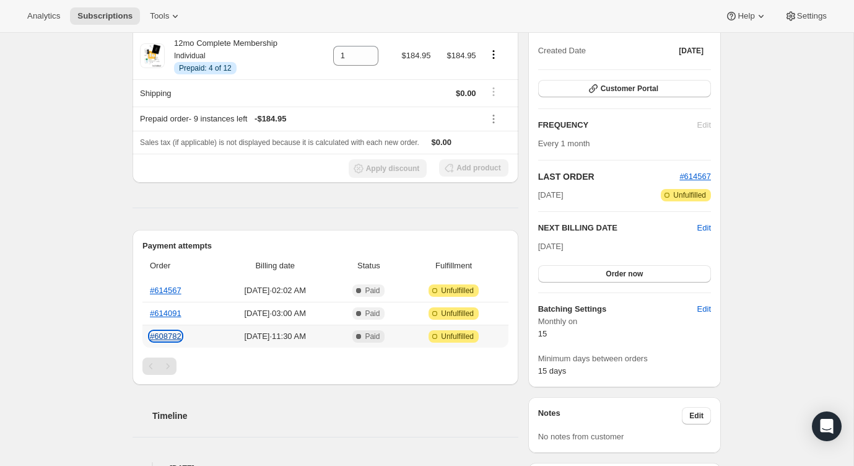
click at [163, 338] on link "#608782" at bounding box center [166, 335] width 32 height 9
